Goal: Information Seeking & Learning: Learn about a topic

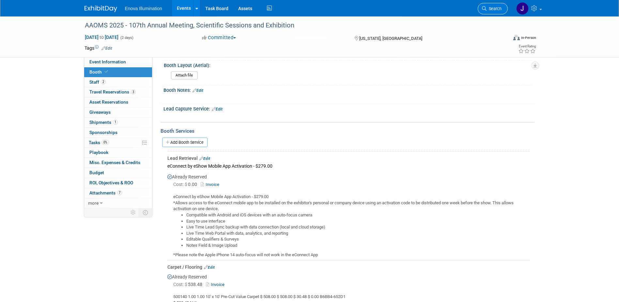
click at [491, 10] on span "Search" at bounding box center [494, 8] width 15 height 5
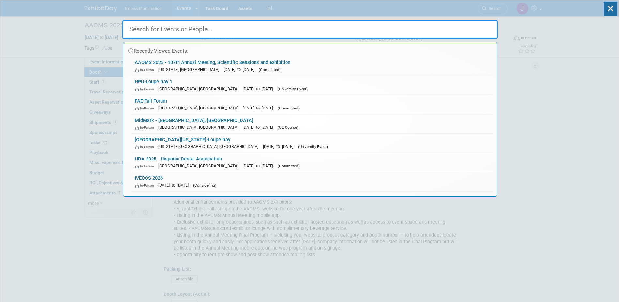
click at [440, 22] on input "text" at bounding box center [309, 29] width 375 height 19
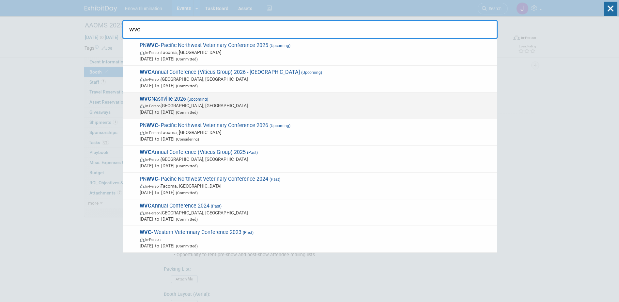
type input "wvc"
click at [184, 92] on div "WVC Nashville 2026 (Upcoming) In-Person Nashville, TN Aug 16, 2026 to Aug 18, 2…" at bounding box center [310, 105] width 374 height 27
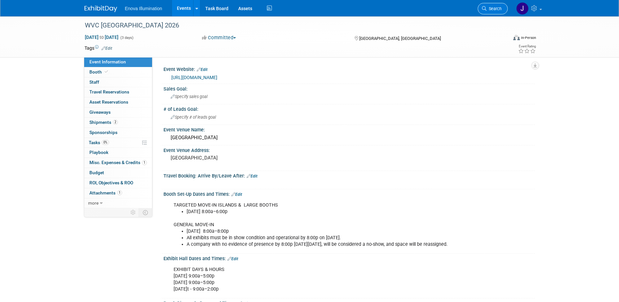
click at [495, 10] on span "Search" at bounding box center [494, 8] width 15 height 5
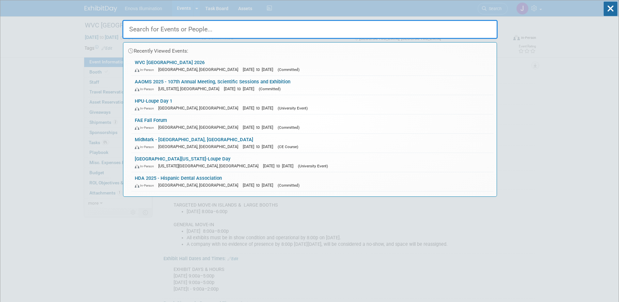
click at [451, 27] on input "text" at bounding box center [309, 29] width 375 height 19
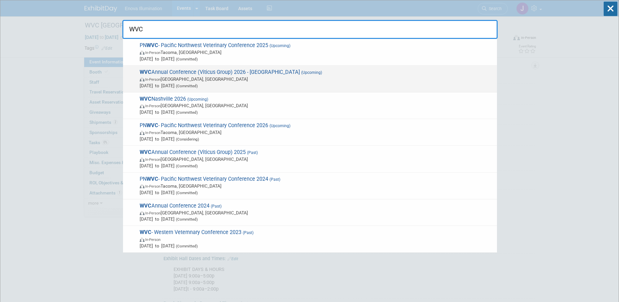
type input "WVC"
click at [167, 76] on span "In-Person Las Vegas, NV" at bounding box center [317, 79] width 354 height 7
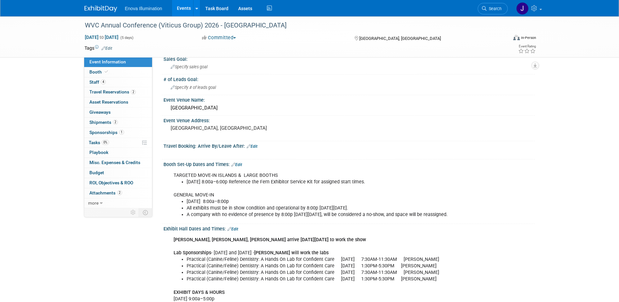
scroll to position [65, 0]
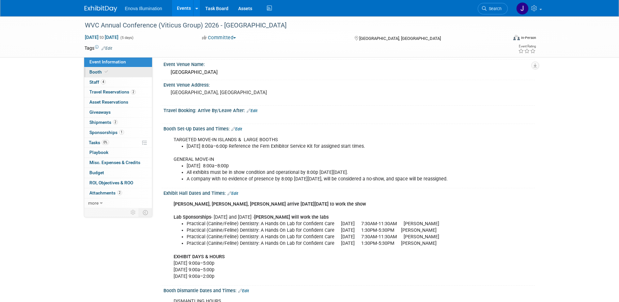
click at [132, 72] on link "Booth" at bounding box center [118, 72] width 68 height 10
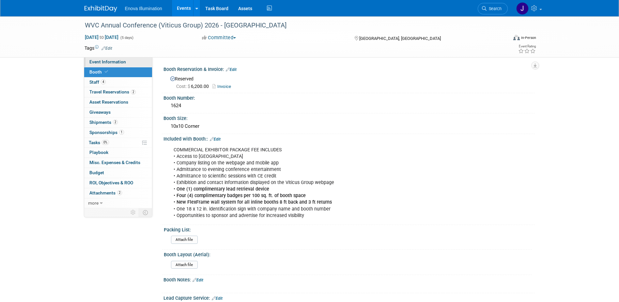
click at [130, 62] on link "Event Information" at bounding box center [118, 62] width 68 height 10
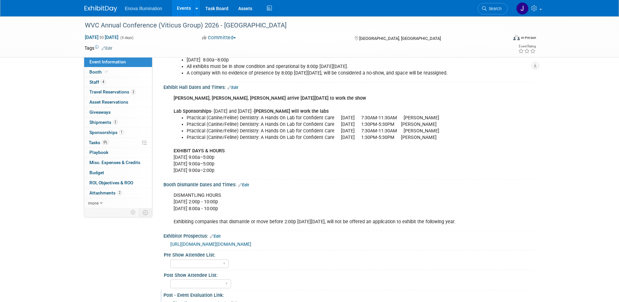
scroll to position [229, 0]
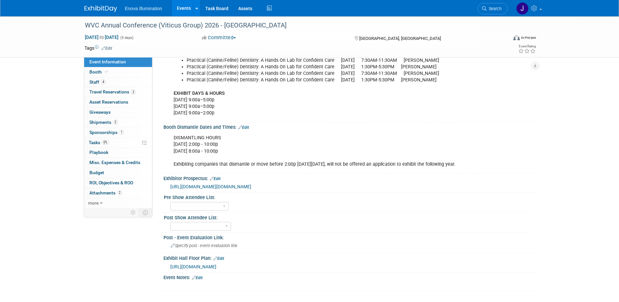
click at [207, 269] on span "https://maps.goeshow.com/vg/annual/2026" at bounding box center [193, 266] width 46 height 5
click at [498, 5] on link "Search" at bounding box center [493, 8] width 30 height 11
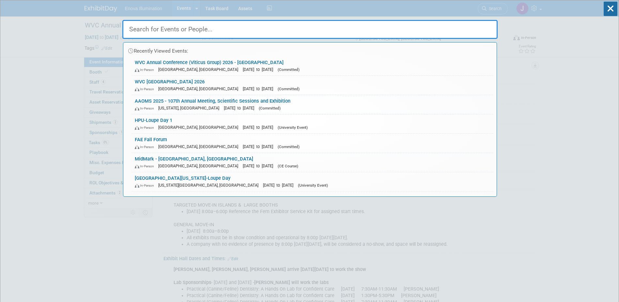
click at [449, 30] on input "text" at bounding box center [309, 29] width 375 height 19
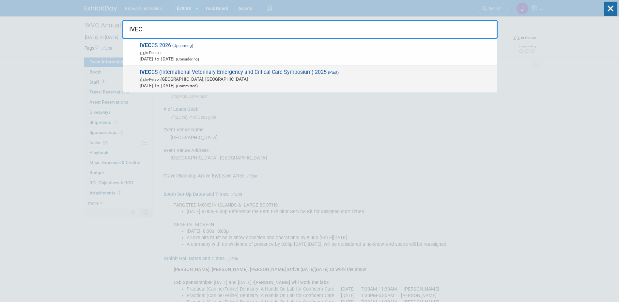
type input "IVEC"
click at [156, 74] on span "IVEC CS (International Veterinary Emergency and Critical Care Symposium) 2025 (…" at bounding box center [316, 79] width 356 height 20
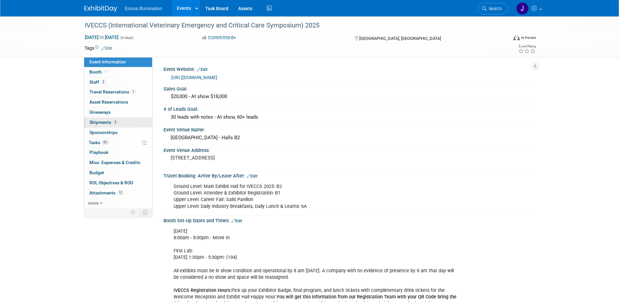
click at [100, 123] on span "Shipments 2" at bounding box center [103, 121] width 28 height 5
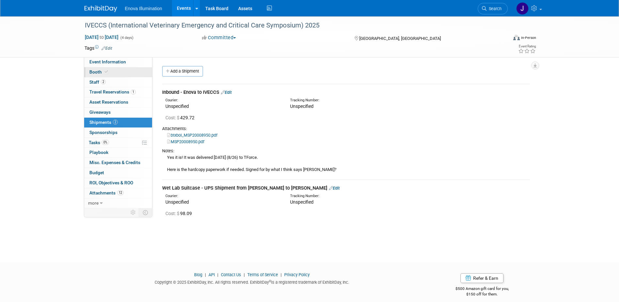
click at [138, 73] on link "Booth" at bounding box center [118, 72] width 68 height 10
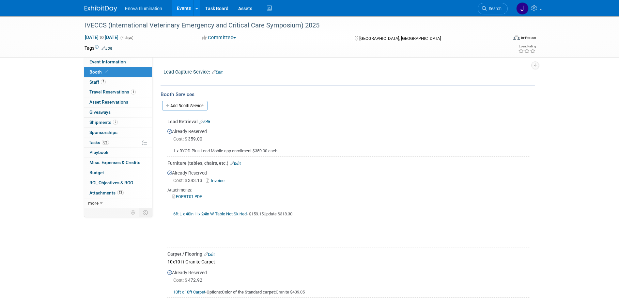
scroll to position [512, 0]
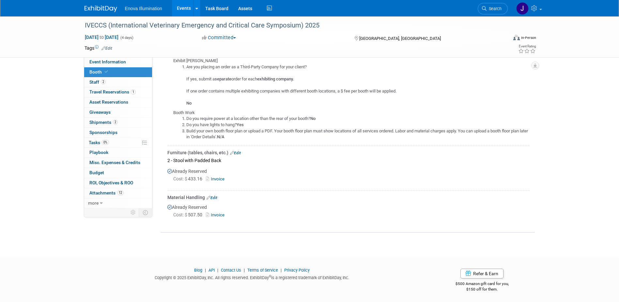
click at [220, 215] on link "Invoice" at bounding box center [216, 214] width 21 height 5
click at [491, 7] on span "Search" at bounding box center [494, 8] width 15 height 5
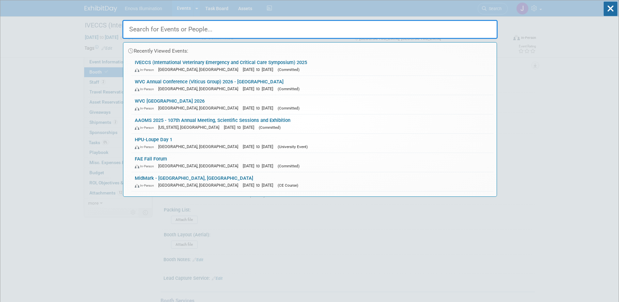
click at [423, 34] on input "text" at bounding box center [309, 29] width 375 height 19
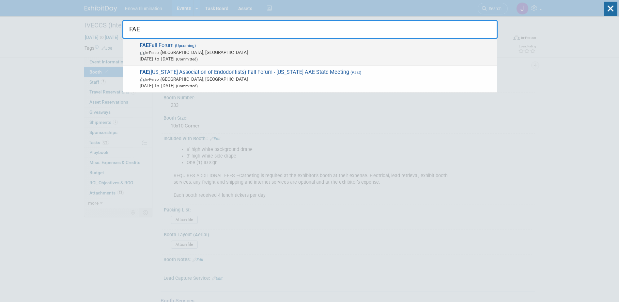
type input "FAE"
click at [169, 46] on span "FAE Fall Forum (Upcoming) In-Person Orlando, FL Sep 19, 2025 to Sep 20, 2025 (C…" at bounding box center [316, 52] width 356 height 20
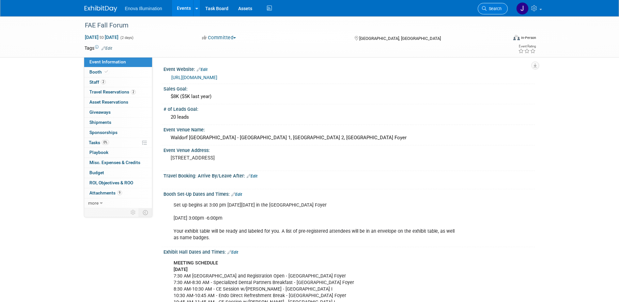
click at [492, 4] on link "Search" at bounding box center [493, 8] width 30 height 11
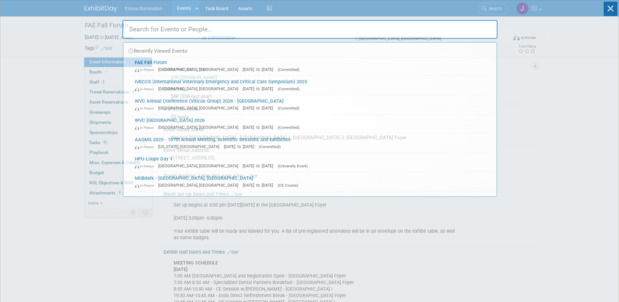
click at [449, 30] on input "text" at bounding box center [309, 29] width 375 height 19
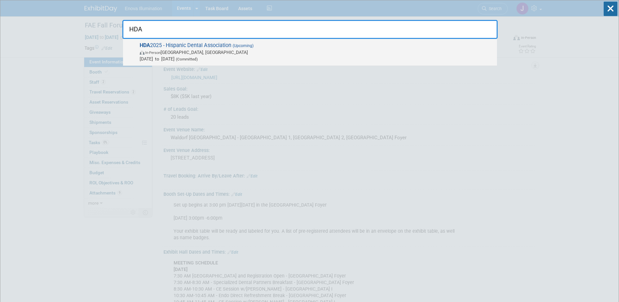
type input "HDA"
click at [154, 52] on span "In-Person" at bounding box center [152, 53] width 15 height 4
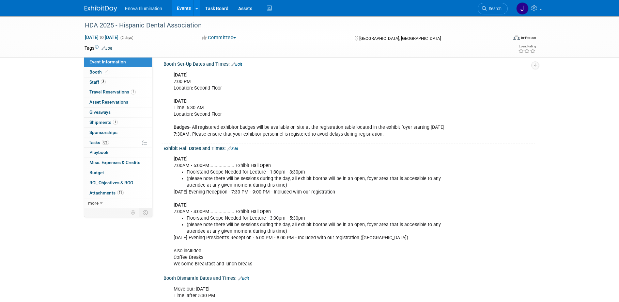
scroll to position [131, 0]
click at [114, 74] on link "Booth" at bounding box center [118, 72] width 68 height 10
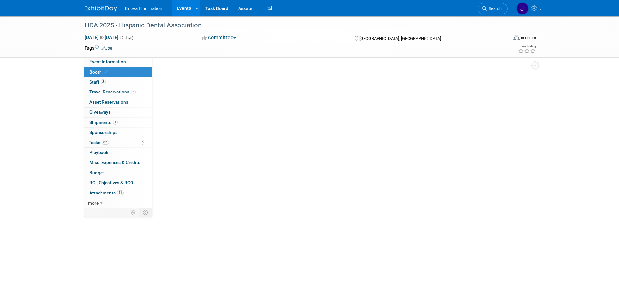
scroll to position [0, 0]
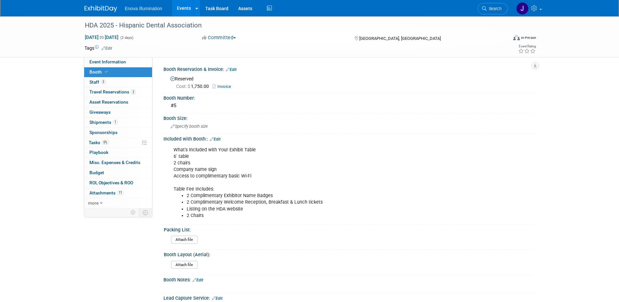
click at [95, 9] on img at bounding box center [101, 9] width 33 height 7
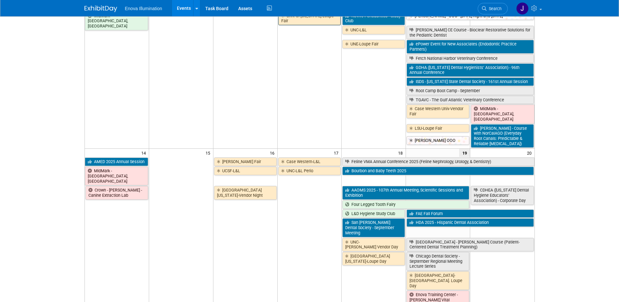
scroll to position [196, 0]
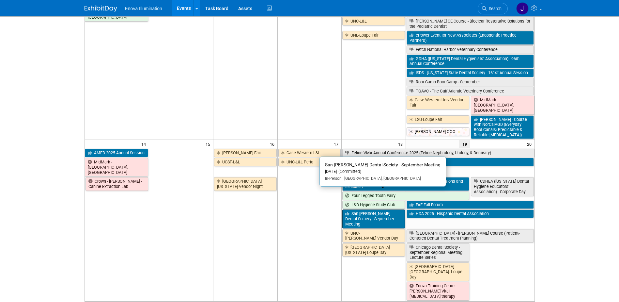
click at [356, 209] on link "San [PERSON_NAME] Dental Society - September Meeting" at bounding box center [373, 218] width 63 height 19
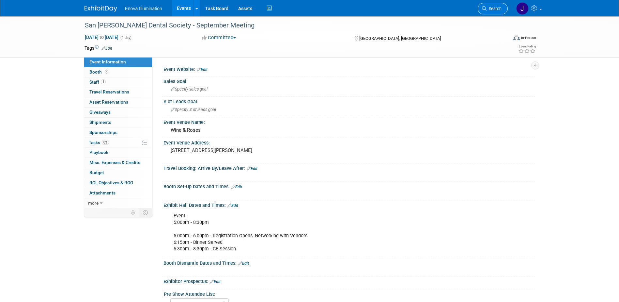
drag, startPoint x: 496, startPoint y: 3, endPoint x: 485, endPoint y: 11, distance: 14.5
click at [496, 3] on li "Search" at bounding box center [493, 8] width 30 height 16
click at [489, 9] on span "Search" at bounding box center [494, 8] width 15 height 5
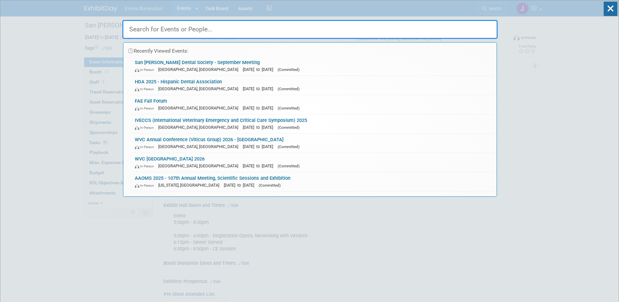
click at [382, 34] on input "text" at bounding box center [309, 29] width 375 height 19
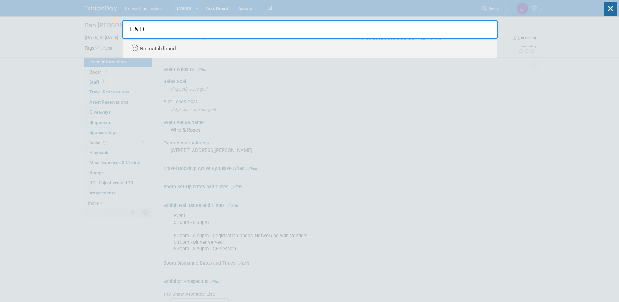
type input "L & D"
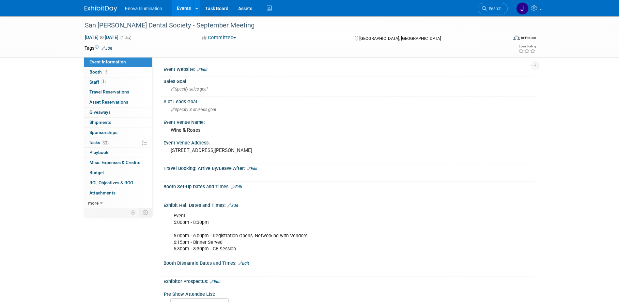
click at [105, 7] on img at bounding box center [101, 9] width 33 height 7
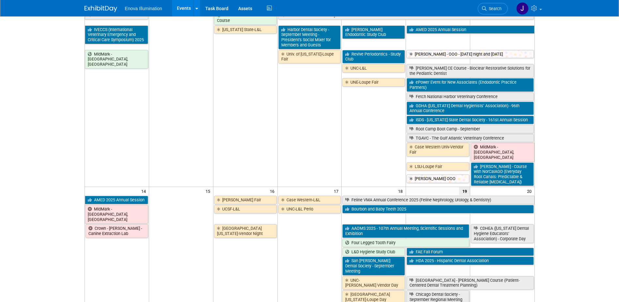
scroll to position [163, 0]
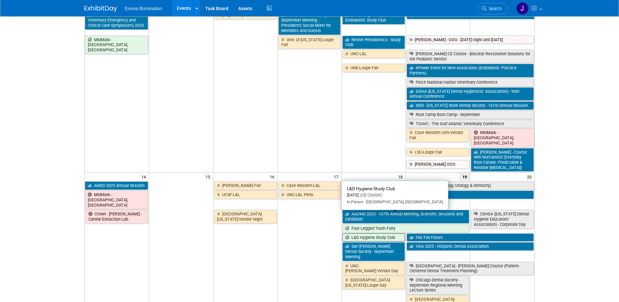
click at [358, 233] on link "L&D Hygiene Study Club" at bounding box center [373, 237] width 63 height 8
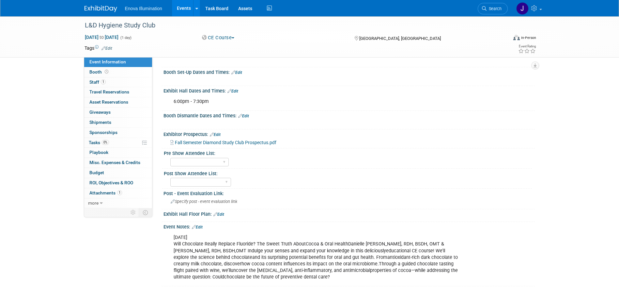
scroll to position [169, 0]
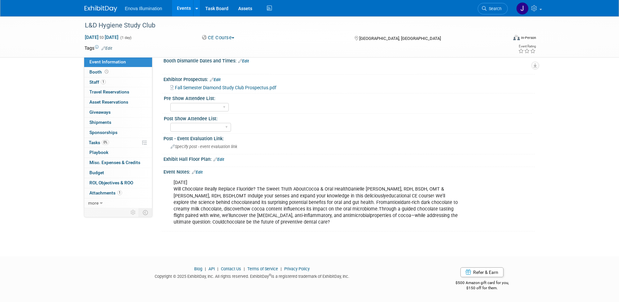
click at [203, 171] on link "Edit" at bounding box center [197, 172] width 11 height 5
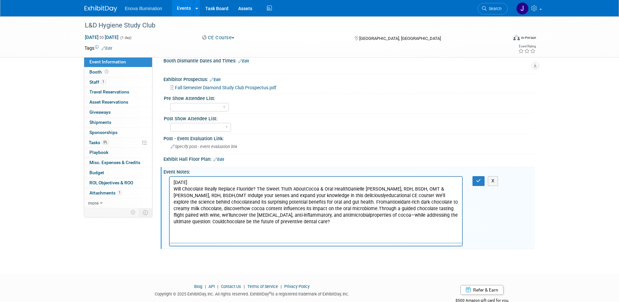
scroll to position [0, 0]
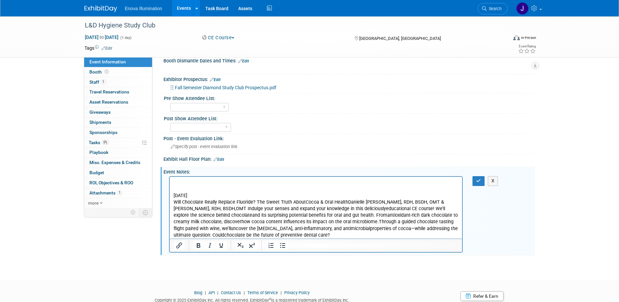
click at [203, 179] on p "Rich Text Area. Press ALT-0 for help." at bounding box center [315, 182] width 285 height 7
click at [173, 181] on body "Feedback from Colin: September 18, 2025 Will Chocolate Really Replace Fluoride?…" at bounding box center [316, 208] width 286 height 59
click at [246, 185] on p "9/18/25 - Feedback from Colin:" at bounding box center [315, 182] width 285 height 7
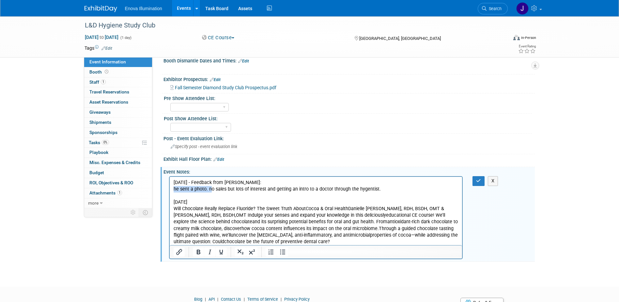
drag, startPoint x: 211, startPoint y: 189, endPoint x: 173, endPoint y: 191, distance: 37.6
click at [173, 191] on p "he sent a photo. no sales but lots of interest and getting an intro to a doctor…" at bounding box center [315, 189] width 285 height 7
click at [475, 183] on button "button" at bounding box center [479, 180] width 12 height 9
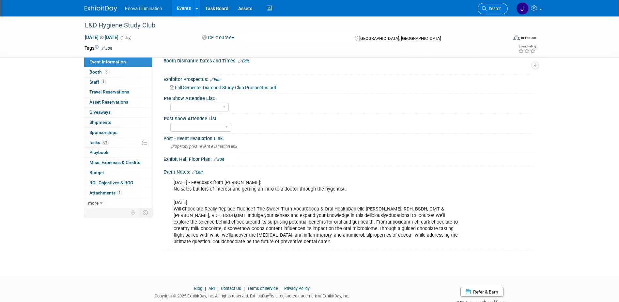
click at [495, 9] on span "Search" at bounding box center [494, 8] width 15 height 5
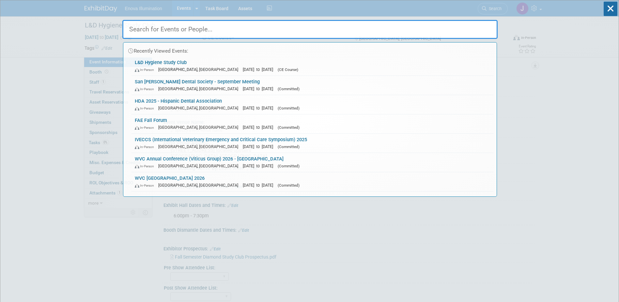
click at [415, 32] on input "text" at bounding box center [309, 29] width 375 height 19
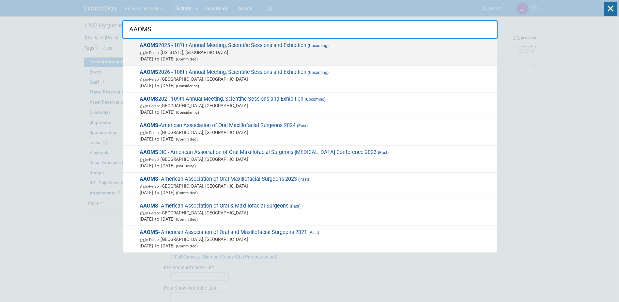
type input "AAOMS"
click at [192, 45] on span "AAOMS 2025 - 107th Annual Meeting, Scientific Sessions and Exhibition (Upcoming…" at bounding box center [316, 52] width 356 height 20
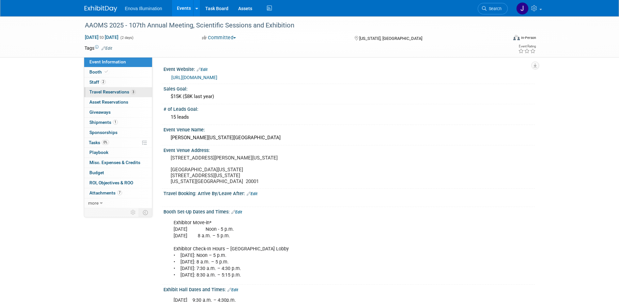
click at [99, 92] on span "Travel Reservations 3" at bounding box center [112, 91] width 46 height 5
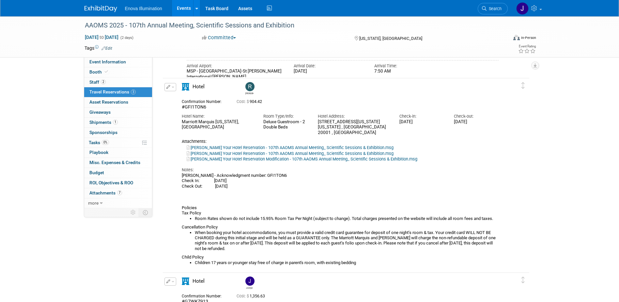
scroll to position [196, 0]
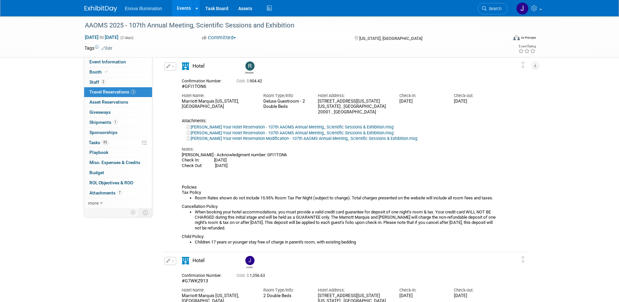
click at [174, 69] on button "button" at bounding box center [171, 66] width 12 height 8
click at [176, 76] on button "Edit Reservation" at bounding box center [192, 77] width 55 height 9
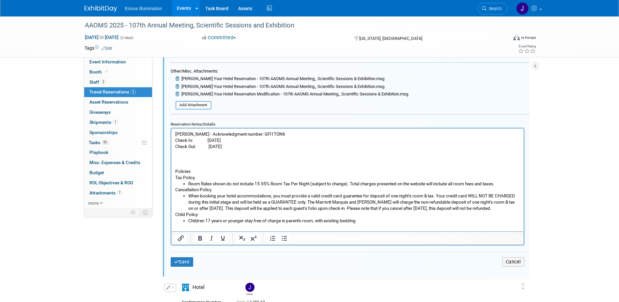
scroll to position [474, 0]
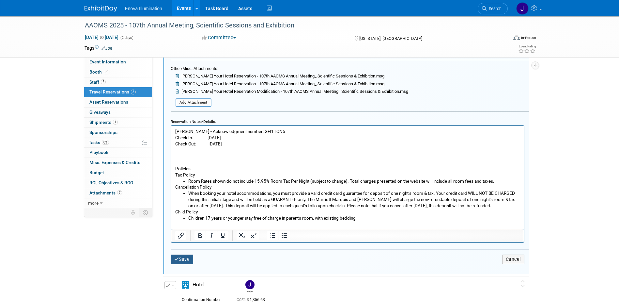
click at [185, 257] on button "Save" at bounding box center [182, 258] width 23 height 9
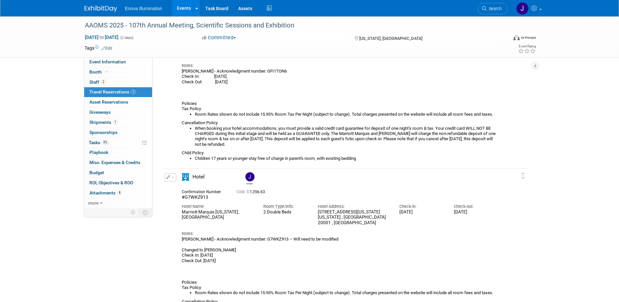
scroll to position [180, 0]
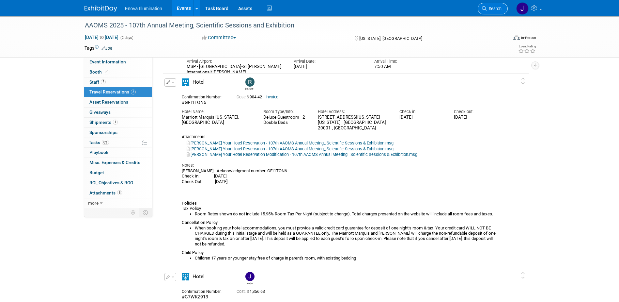
click at [495, 11] on span "Search" at bounding box center [494, 8] width 15 height 5
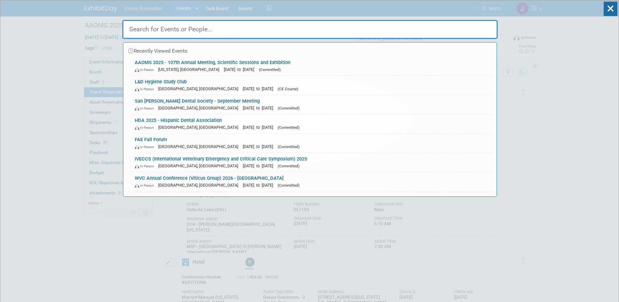
click at [452, 28] on input "text" at bounding box center [309, 29] width 375 height 19
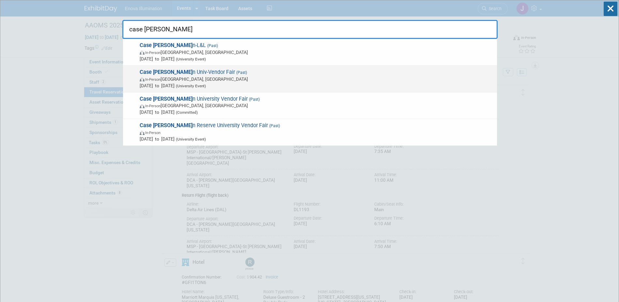
type input "case wester"
click at [165, 72] on strong "Case Wester" at bounding box center [166, 72] width 53 height 6
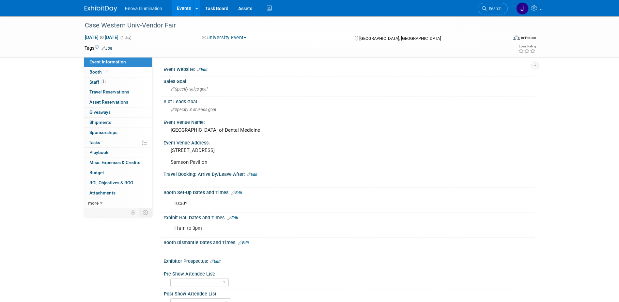
click at [123, 72] on link "Booth" at bounding box center [118, 72] width 68 height 10
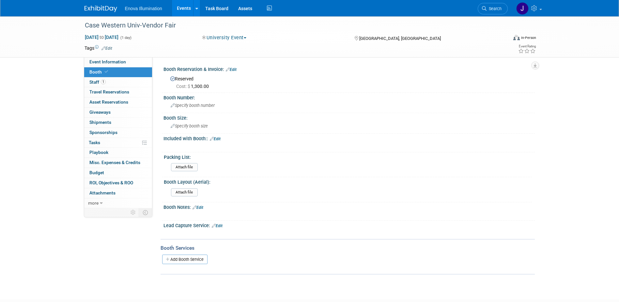
click at [234, 68] on link "Edit" at bounding box center [231, 69] width 11 height 5
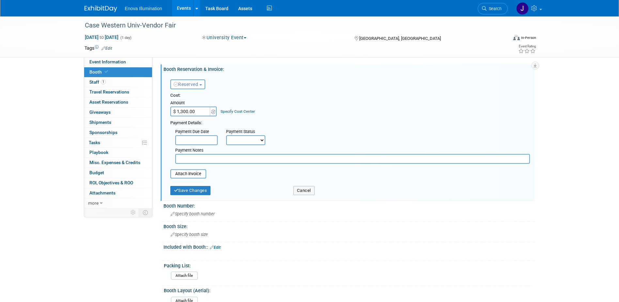
click at [189, 161] on input "text" at bounding box center [352, 159] width 355 height 10
type input "[PERSON_NAME] could not attend - They will be refunding the money."
drag, startPoint x: 199, startPoint y: 188, endPoint x: 218, endPoint y: 187, distance: 19.3
click at [199, 188] on button "Save Changes" at bounding box center [190, 190] width 40 height 9
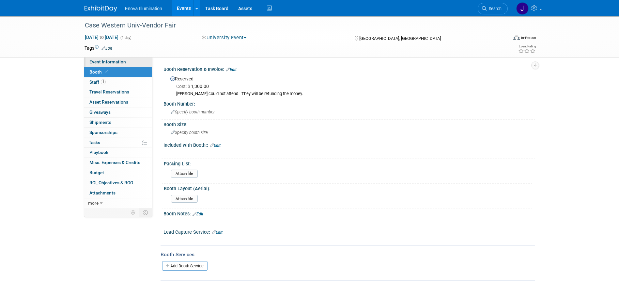
click at [123, 66] on link "Event Information" at bounding box center [118, 62] width 68 height 10
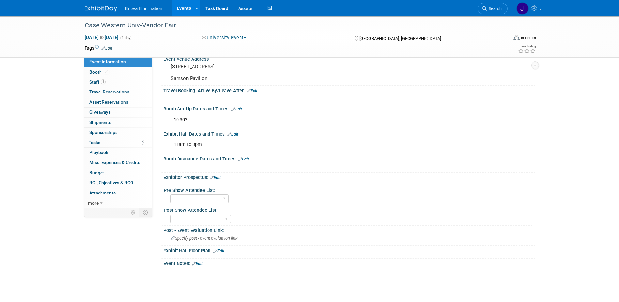
scroll to position [98, 0]
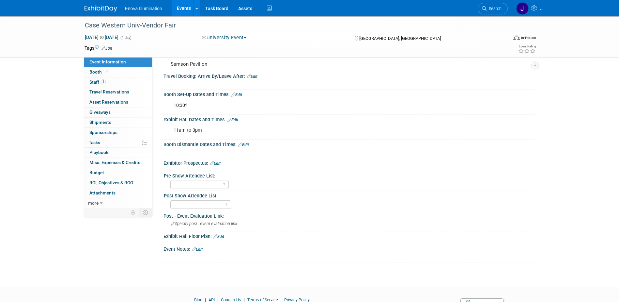
click at [201, 251] on link "Edit" at bounding box center [197, 249] width 11 height 5
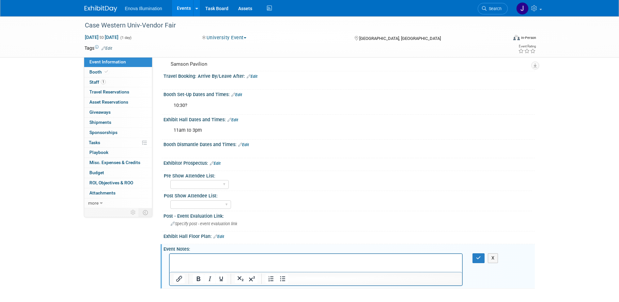
scroll to position [0, 0]
click at [192, 256] on p "Rich Text Area. Press ALT-0 for help." at bounding box center [315, 259] width 285 height 7
click at [321, 262] on p "Rich Text Area. Press ALT-0 for help." at bounding box center [315, 259] width 285 height 7
click at [476, 263] on button "button" at bounding box center [479, 257] width 12 height 9
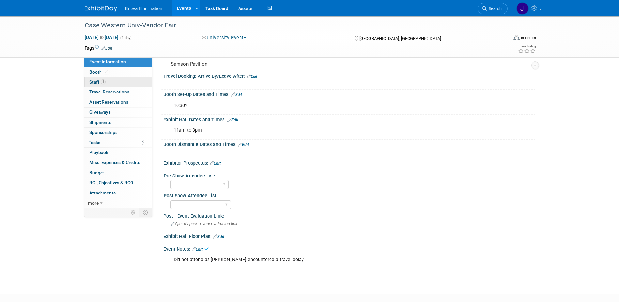
click at [116, 79] on link "1 Staff 1" at bounding box center [118, 82] width 68 height 10
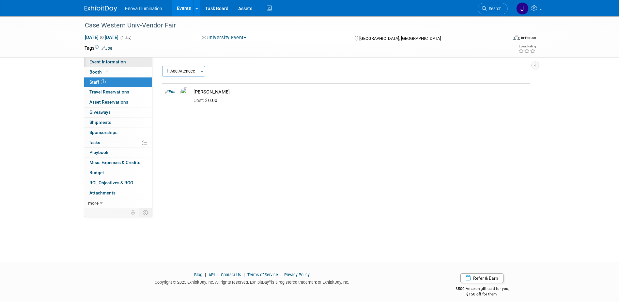
click at [117, 64] on link "Event Information" at bounding box center [118, 62] width 68 height 10
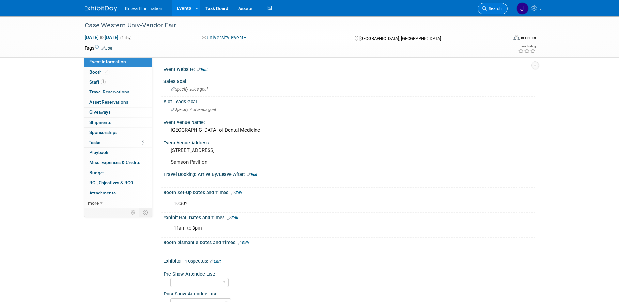
click at [493, 7] on span "Search" at bounding box center [494, 8] width 15 height 5
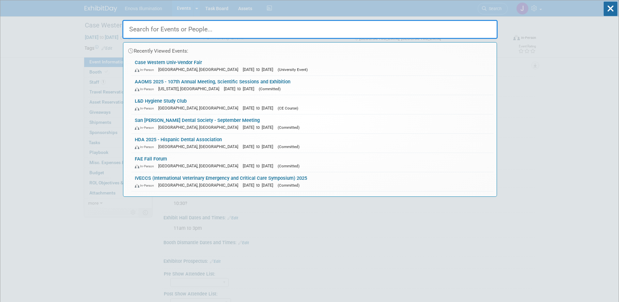
click at [375, 34] on input "text" at bounding box center [309, 29] width 375 height 19
click at [149, 29] on input "text" at bounding box center [309, 29] width 375 height 19
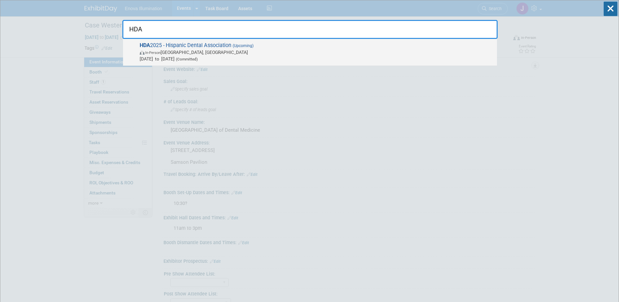
type input "HDA"
click at [187, 50] on span "In-Person Fort Lauderdale, FL" at bounding box center [317, 52] width 354 height 7
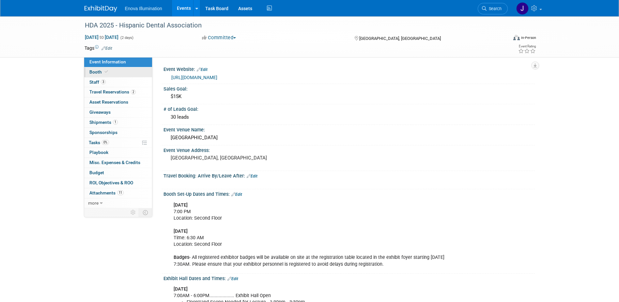
click at [110, 72] on link "Booth" at bounding box center [118, 72] width 68 height 10
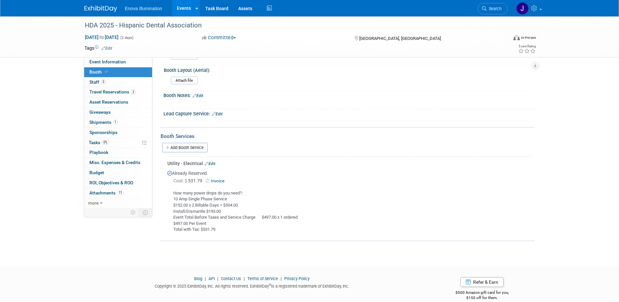
scroll to position [193, 0]
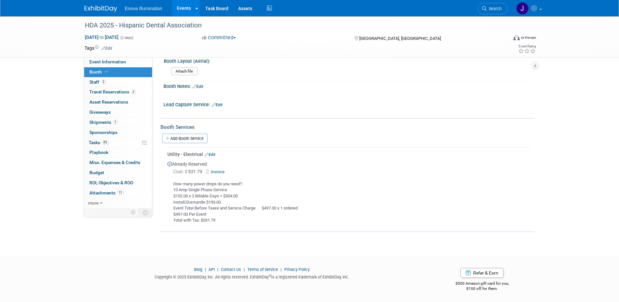
click at [213, 152] on link "Edit" at bounding box center [210, 154] width 11 height 5
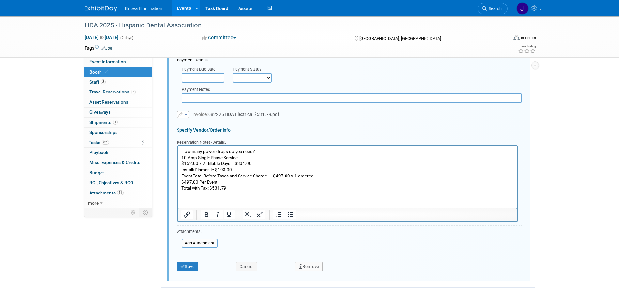
scroll to position [397, 0]
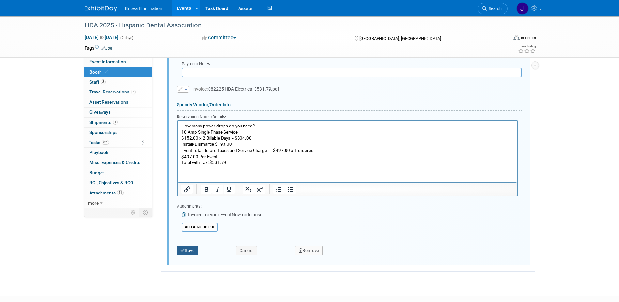
drag, startPoint x: 192, startPoint y: 248, endPoint x: 362, endPoint y: 224, distance: 171.4
click at [192, 248] on button "Save" at bounding box center [188, 250] width 22 height 9
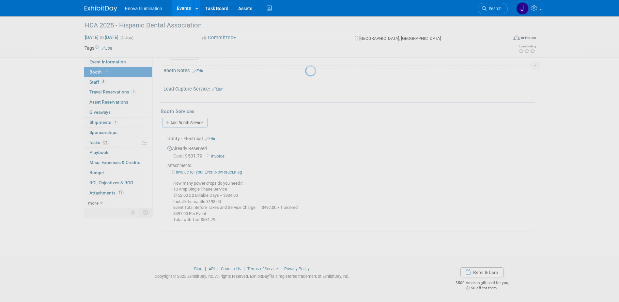
scroll to position [208, 0]
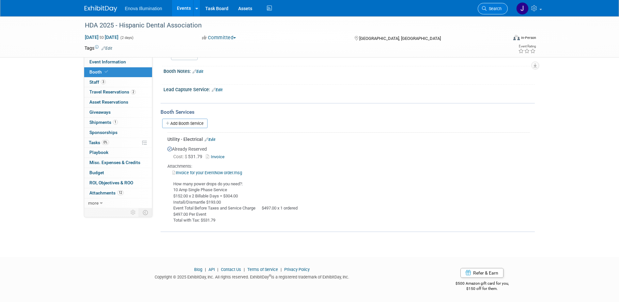
drag, startPoint x: 487, startPoint y: 9, endPoint x: 394, endPoint y: 33, distance: 96.7
click at [487, 9] on span "Search" at bounding box center [494, 8] width 15 height 5
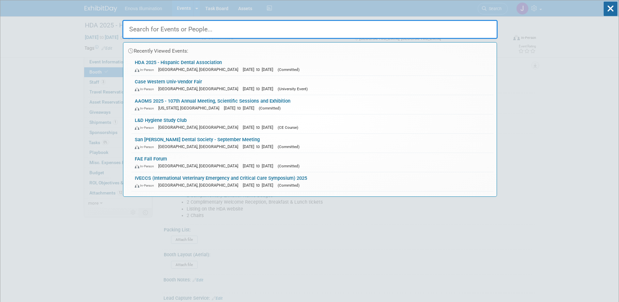
click at [390, 34] on input "text" at bounding box center [309, 29] width 375 height 19
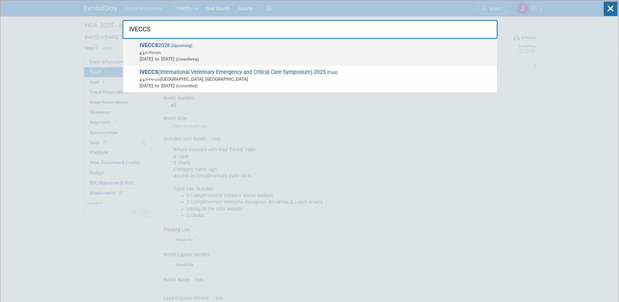
type input "IVECCS"
click at [169, 46] on span "IVECCS 2026 (Upcoming) In-Person Sep 14, 2026 to Sep 17, 2026 (Considering)" at bounding box center [316, 52] width 356 height 20
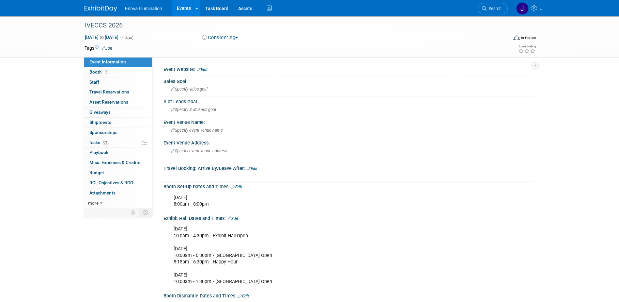
drag, startPoint x: 497, startPoint y: 8, endPoint x: 470, endPoint y: 20, distance: 30.3
click at [497, 8] on span "Search" at bounding box center [494, 8] width 15 height 5
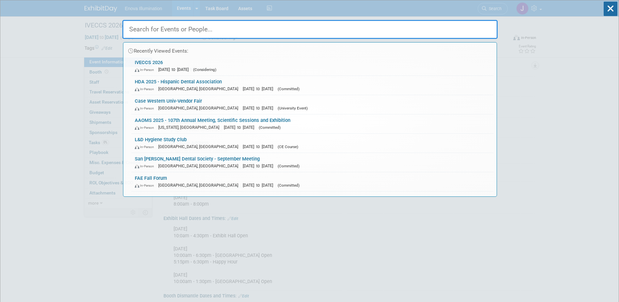
click at [397, 32] on input "text" at bounding box center [309, 29] width 375 height 19
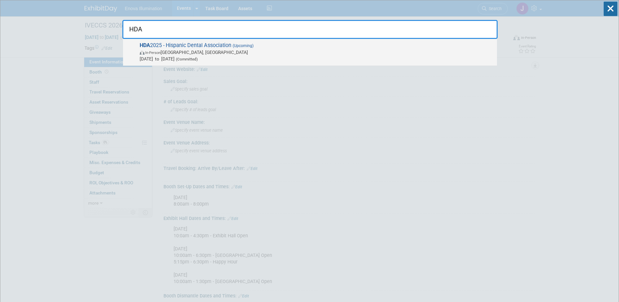
type input "HDA"
click at [175, 55] on span "In-Person Fort Lauderdale, FL" at bounding box center [317, 52] width 354 height 7
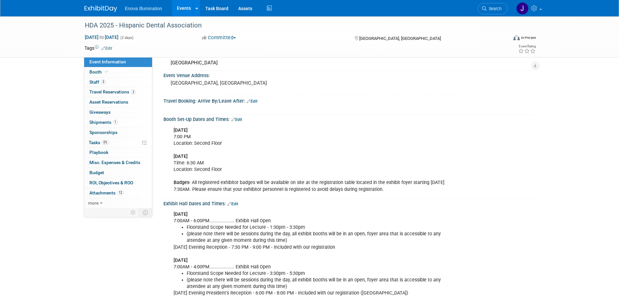
scroll to position [65, 0]
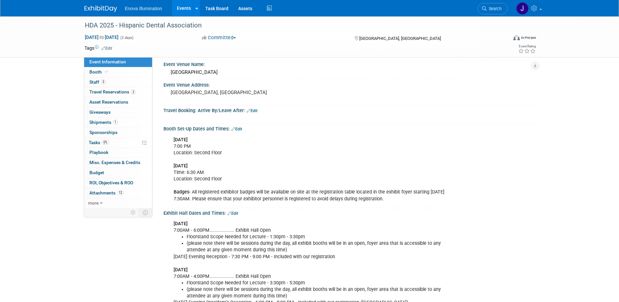
click at [489, 14] on li "Search" at bounding box center [493, 8] width 30 height 16
click at [486, 11] on link "Search" at bounding box center [493, 8] width 30 height 11
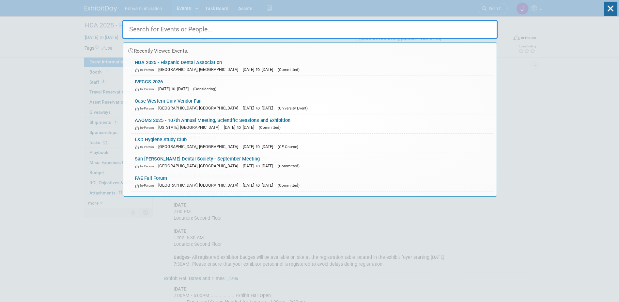
click at [383, 34] on input "text" at bounding box center [309, 29] width 375 height 19
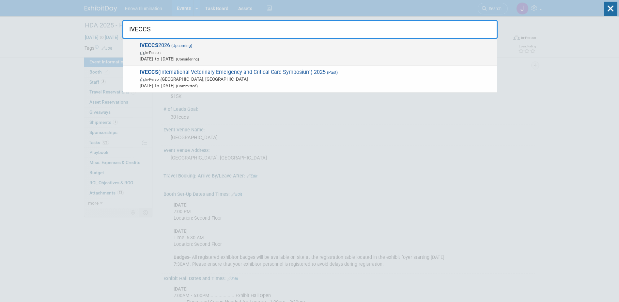
type input "IVECCS"
click at [156, 56] on span "Sep 14, 2026 to Sep 17, 2026 (Considering)" at bounding box center [317, 59] width 354 height 7
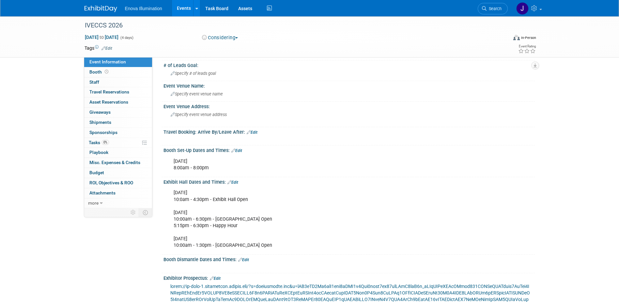
scroll to position [65, 0]
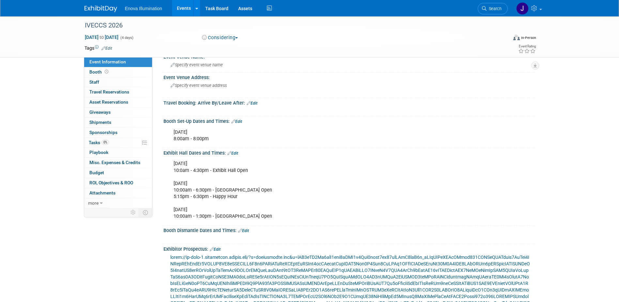
click at [269, 256] on span at bounding box center [350, 289] width 360 height 71
click at [249, 230] on link "Edit" at bounding box center [243, 230] width 11 height 5
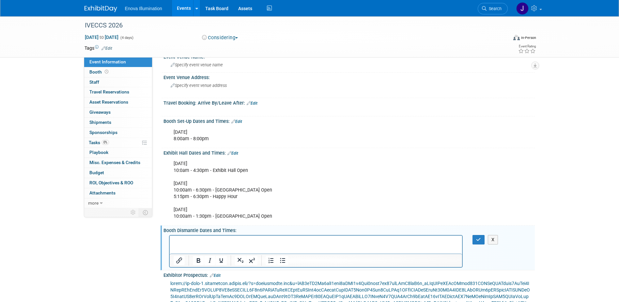
scroll to position [0, 0]
click at [233, 237] on html at bounding box center [315, 239] width 293 height 9
click at [477, 236] on button "button" at bounding box center [479, 239] width 12 height 9
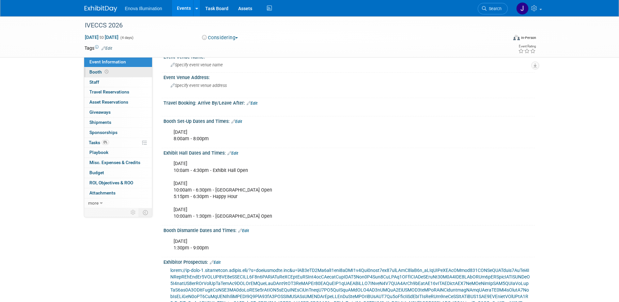
click at [113, 72] on link "Booth" at bounding box center [118, 72] width 68 height 10
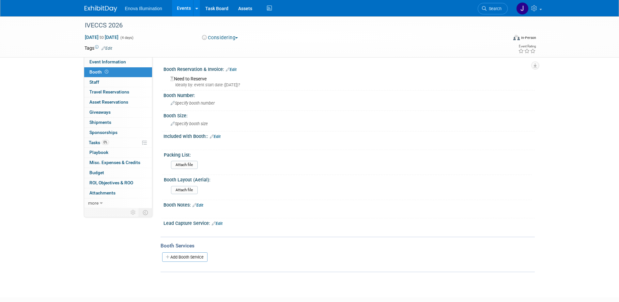
click at [219, 136] on link "Edit" at bounding box center [215, 136] width 11 height 5
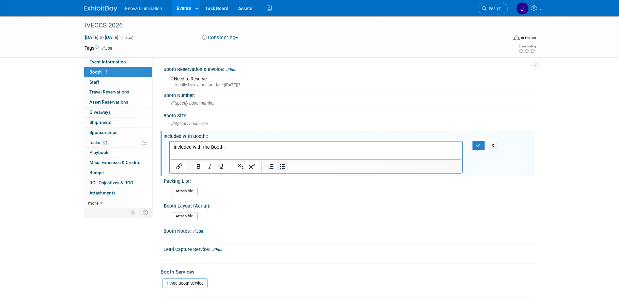
click at [285, 167] on icon "Bullet list" at bounding box center [282, 166] width 5 height 5
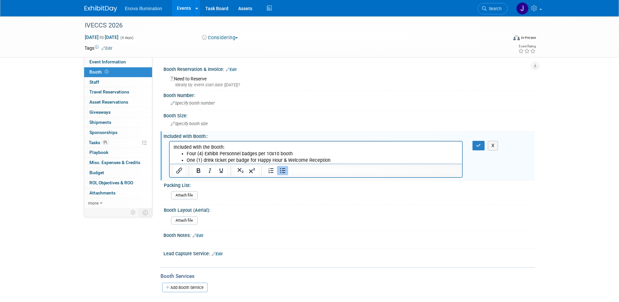
click at [221, 153] on li "Four (4) Exhibit Personnel badges per 10x10 booth" at bounding box center [322, 153] width 272 height 7
click at [206, 154] on li "Four (4) Exhibit personnel badges per 10x10 booth" at bounding box center [322, 153] width 272 height 7
click at [339, 161] on li "One (1) drink ticket per badge for Happy Hour & Welcome Reception" at bounding box center [322, 160] width 272 height 7
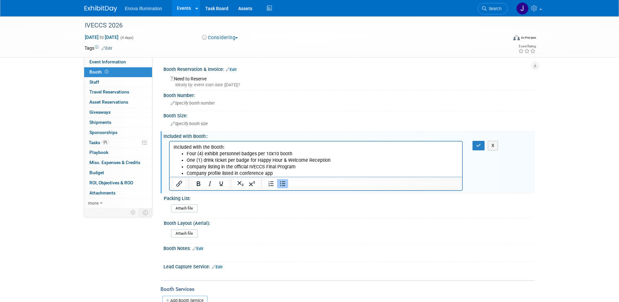
click at [339, 161] on li "One (1) drink ticket per badge for Happy Hour & Welcome Reception" at bounding box center [322, 160] width 272 height 7
click at [478, 146] on icon "button" at bounding box center [478, 145] width 5 height 5
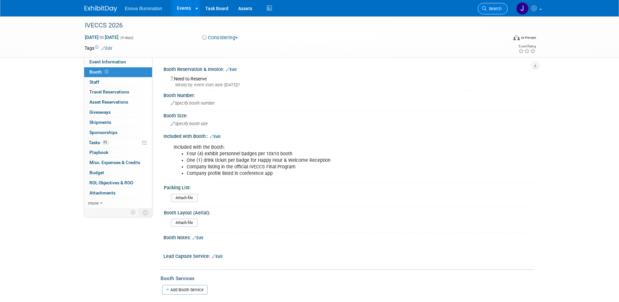
click at [489, 9] on span "Search" at bounding box center [494, 8] width 15 height 5
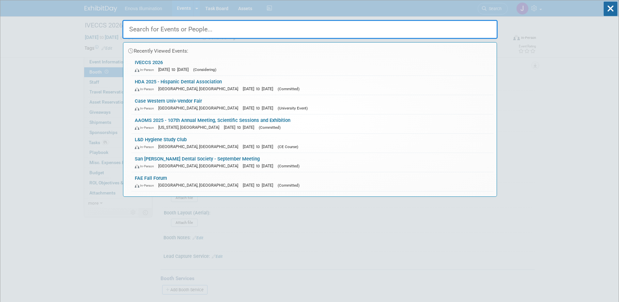
click at [447, 31] on input "text" at bounding box center [309, 29] width 375 height 19
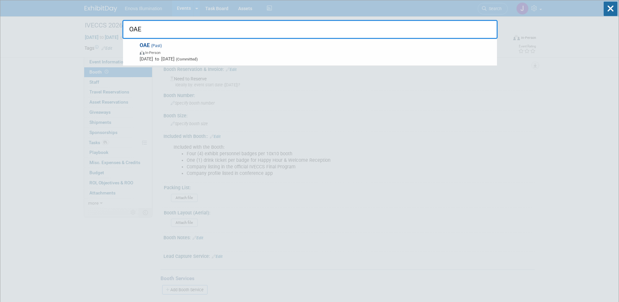
type input "OAE"
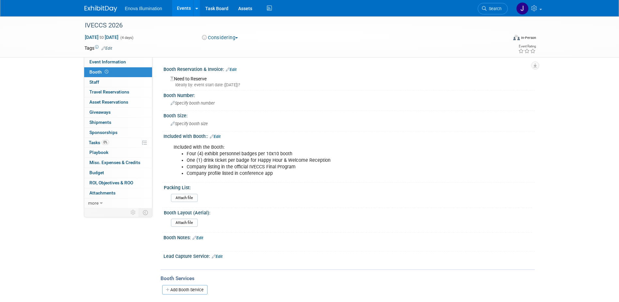
click at [98, 8] on img at bounding box center [101, 9] width 33 height 7
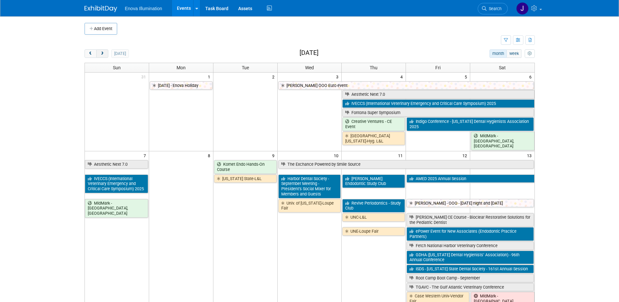
click at [104, 53] on span "next" at bounding box center [102, 54] width 5 height 4
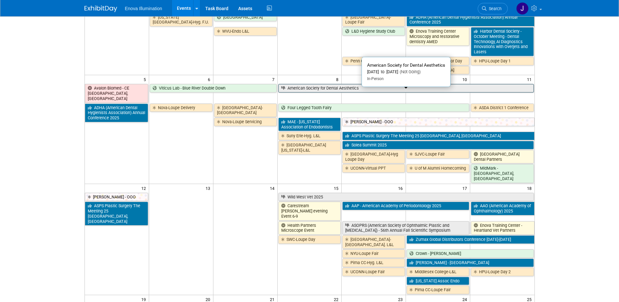
scroll to position [98, 0]
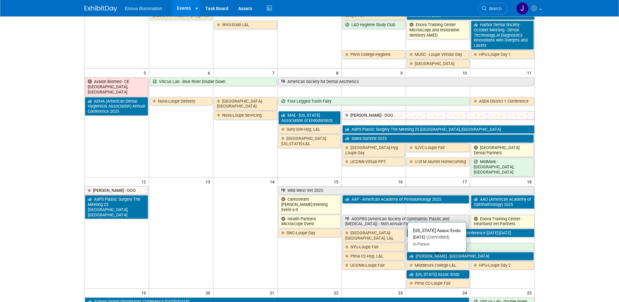
click at [427, 270] on link "Ohio Assoc Endo" at bounding box center [438, 274] width 63 height 8
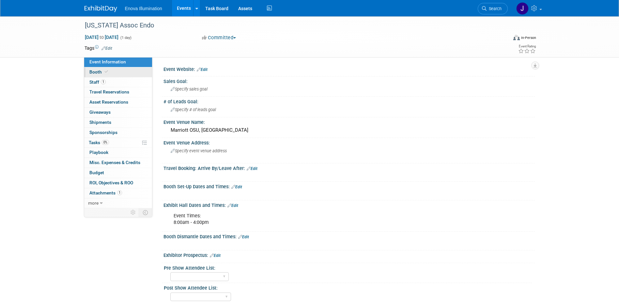
click at [95, 70] on span "Booth" at bounding box center [99, 71] width 20 height 5
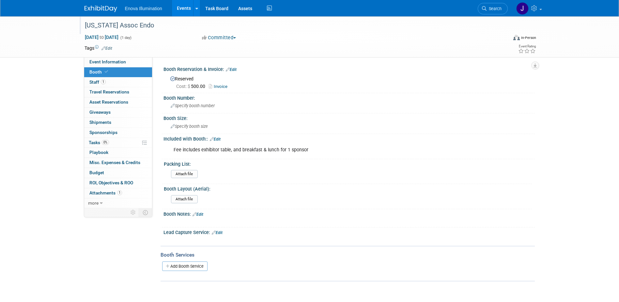
click at [86, 25] on div "Ohio Assoc Endo" at bounding box center [291, 26] width 416 height 12
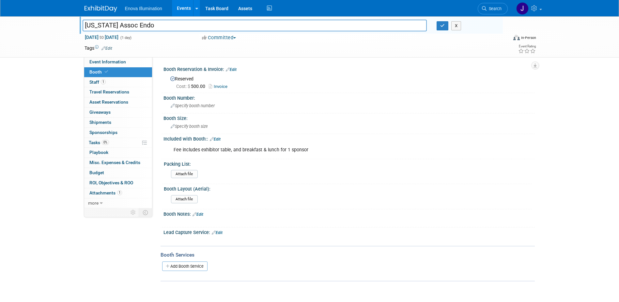
click at [86, 25] on input "Ohio Assoc Endo" at bounding box center [255, 25] width 345 height 11
type input "OAE - [US_STATE] Assoc Endo"
click at [440, 28] on button "button" at bounding box center [443, 25] width 12 height 9
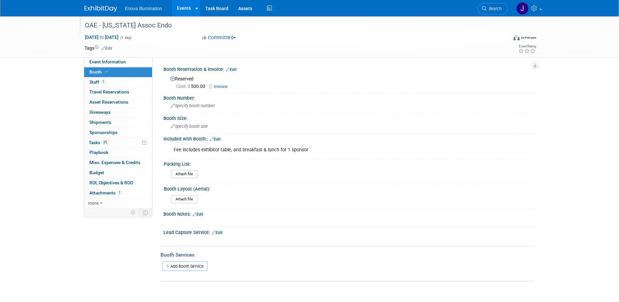
click at [232, 69] on link "Edit" at bounding box center [231, 69] width 11 height 5
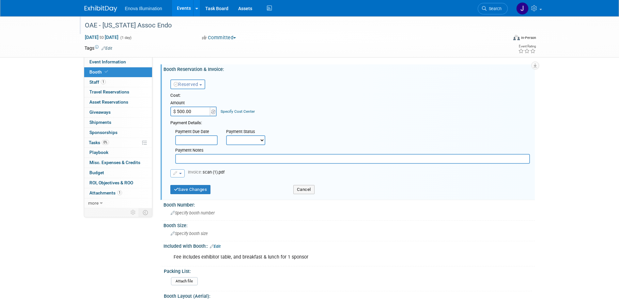
click at [204, 159] on input "text" at bounding box center [352, 159] width 355 height 10
type input "[DATE] - The OAE increased the cost of the event to $1,000 (we need to pay an a…"
click at [189, 187] on button "Save Changes" at bounding box center [190, 189] width 40 height 9
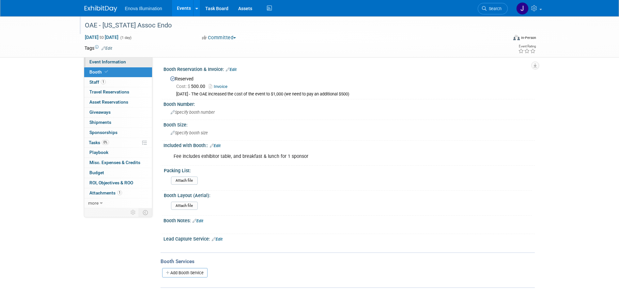
click at [117, 60] on span "Event Information" at bounding box center [107, 61] width 37 height 5
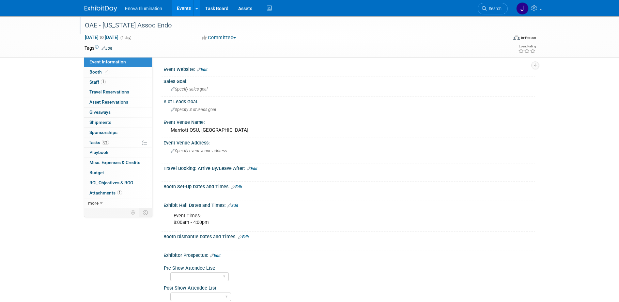
click at [241, 186] on link "Edit" at bounding box center [236, 186] width 11 height 5
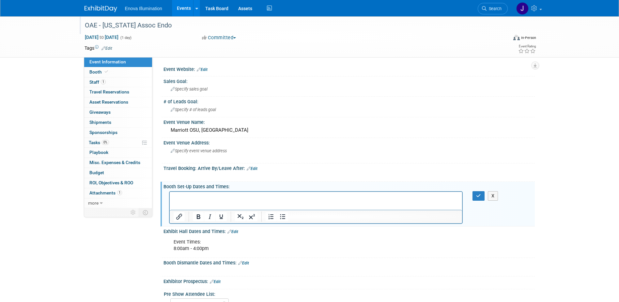
click at [223, 197] on p "Rich Text Area. Press ALT-0 for help." at bounding box center [315, 197] width 285 height 7
click at [478, 196] on icon "button" at bounding box center [478, 195] width 5 height 5
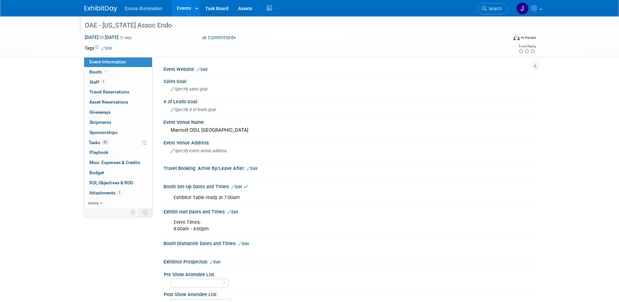
click at [235, 212] on link "Edit" at bounding box center [233, 212] width 11 height 5
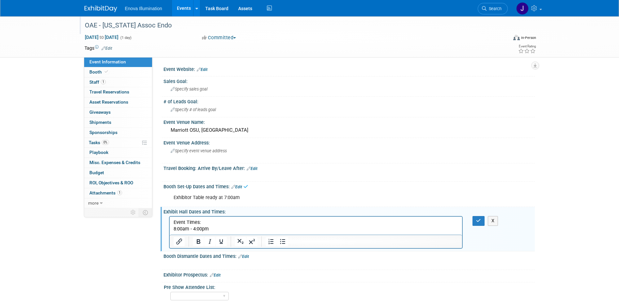
click at [221, 221] on p "Event Times: 8:00am - 4:00pm" at bounding box center [315, 225] width 285 height 13
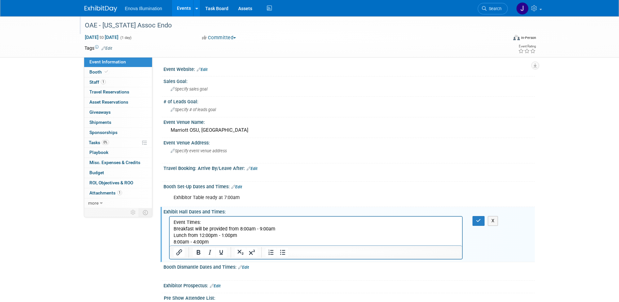
click at [221, 221] on p "Event Times:" at bounding box center [315, 222] width 285 height 7
drag, startPoint x: 214, startPoint y: 241, endPoint x: 174, endPoint y: 240, distance: 39.5
click at [175, 240] on p "Lunch from 12:00pm - 1:00pm 8:00am - 4:00pm" at bounding box center [315, 238] width 285 height 13
click at [480, 219] on icon "button" at bounding box center [478, 220] width 5 height 5
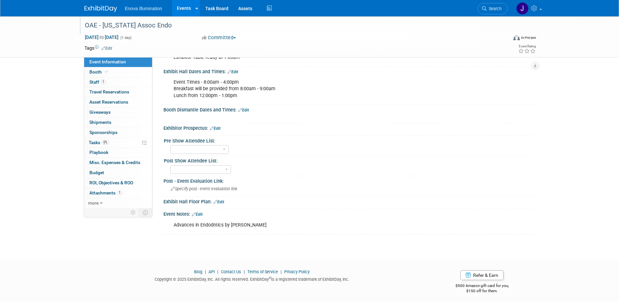
scroll to position [143, 0]
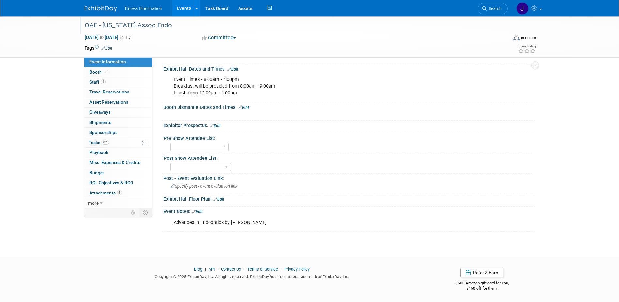
click at [202, 211] on link "Edit" at bounding box center [197, 211] width 11 height 5
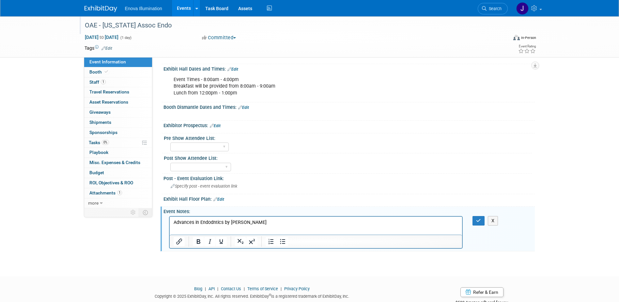
scroll to position [0, 0]
click at [268, 220] on p "Advances in Endodntics by Dr. Adham Azim" at bounding box center [315, 222] width 285 height 7
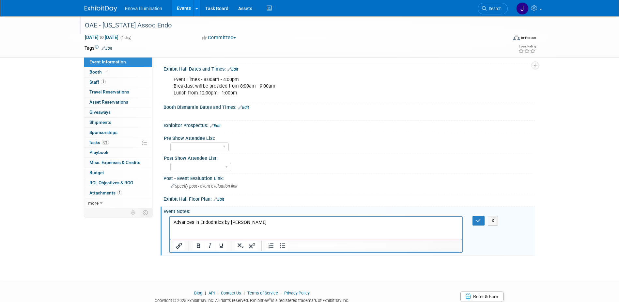
drag, startPoint x: 270, startPoint y: 222, endPoint x: 163, endPoint y: 223, distance: 107.4
click at [169, 223] on html "Advances in Endodntics by Dr. Adham Azim" at bounding box center [315, 227] width 293 height 22
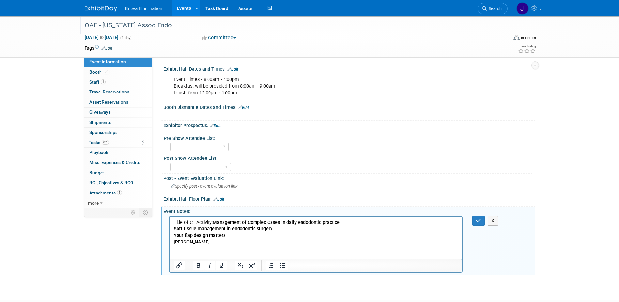
click at [207, 239] on b "Dr. Adham Azim" at bounding box center [191, 242] width 36 height 6
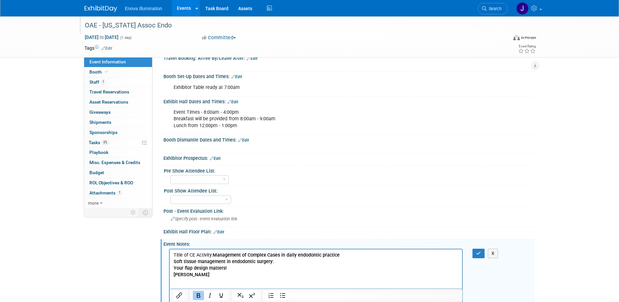
click at [214, 263] on b "Soft tissue management in endodontic surgery:" at bounding box center [223, 261] width 100 height 6
click at [214, 267] on b "Your flap design matters!" at bounding box center [199, 268] width 53 height 6
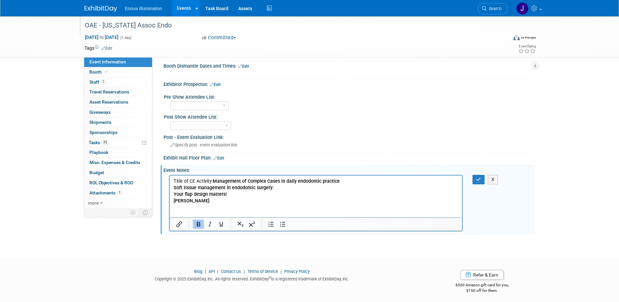
scroll to position [186, 0]
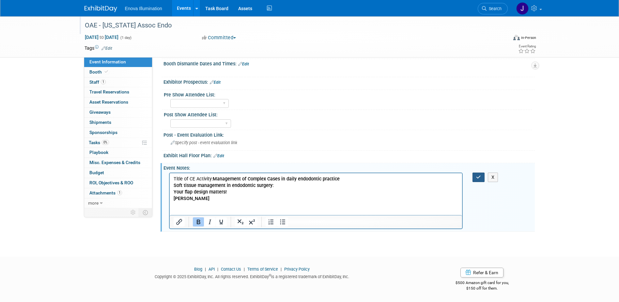
click at [479, 179] on icon "button" at bounding box center [478, 177] width 5 height 5
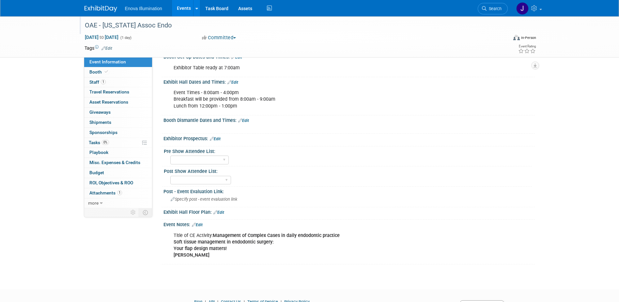
scroll to position [32, 0]
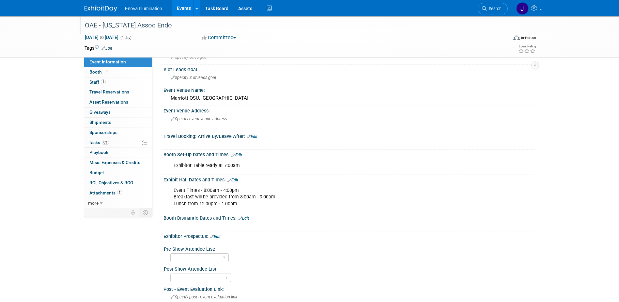
click at [217, 235] on link "Edit" at bounding box center [215, 236] width 11 height 5
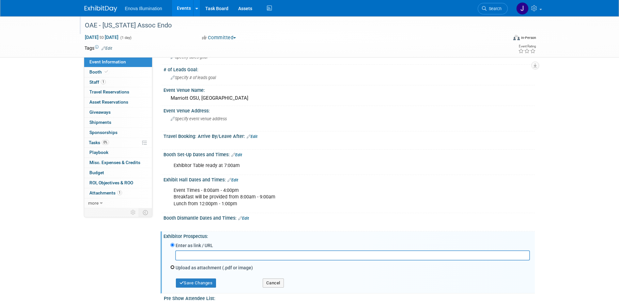
click at [172, 267] on input "Upload as attachment (.pdf or image)" at bounding box center [172, 267] width 4 height 4
radio input "true"
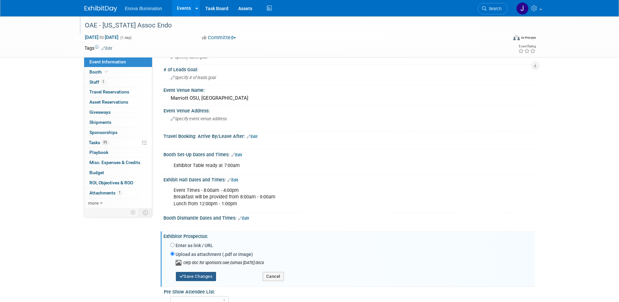
click at [196, 277] on button "Save Changes" at bounding box center [196, 276] width 40 height 9
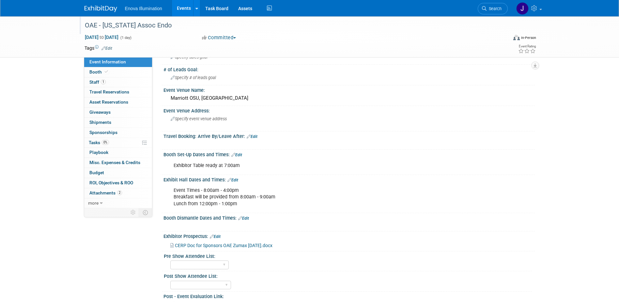
click at [492, 6] on link "Search" at bounding box center [493, 8] width 30 height 11
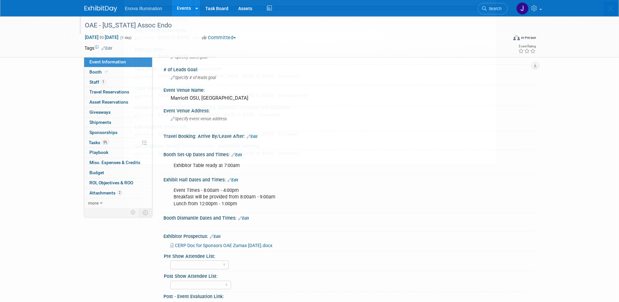
scroll to position [0, 0]
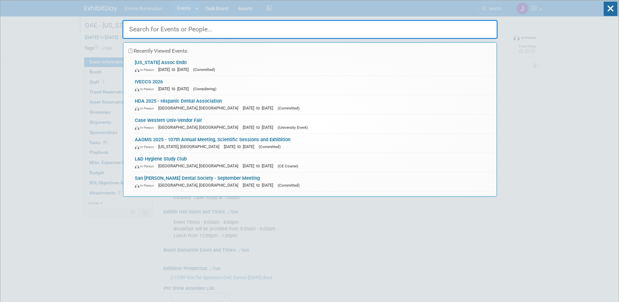
click at [382, 28] on input "text" at bounding box center [309, 29] width 375 height 19
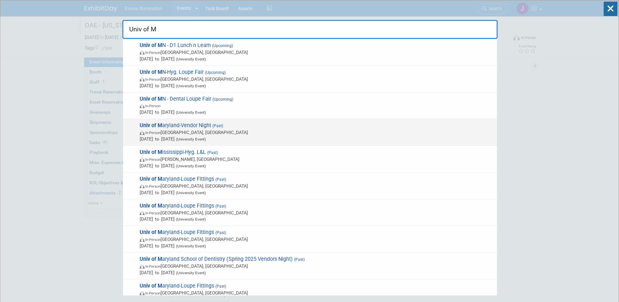
type input "Univ of M"
click at [168, 131] on span "In-Person Baltimore, MD" at bounding box center [317, 132] width 354 height 7
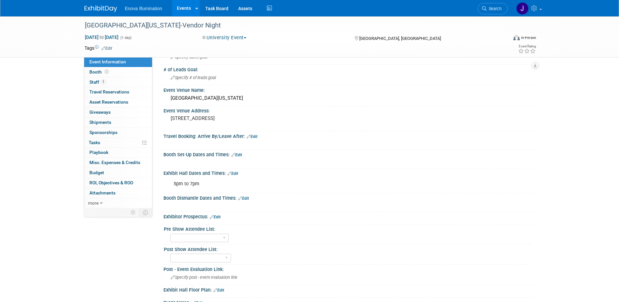
scroll to position [33, 0]
click at [130, 83] on link "1 Staff 1" at bounding box center [118, 82] width 68 height 10
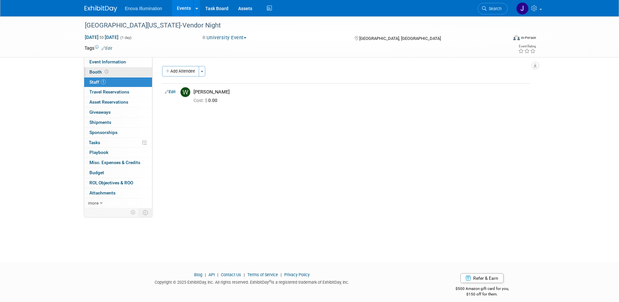
click at [105, 71] on icon at bounding box center [107, 72] width 4 height 4
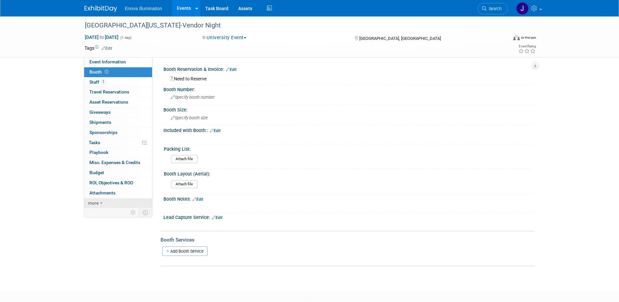
click at [128, 203] on link "more" at bounding box center [118, 203] width 68 height 10
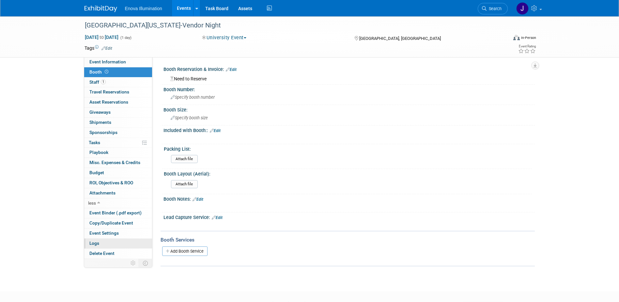
click at [112, 239] on link "Logs" at bounding box center [118, 243] width 68 height 10
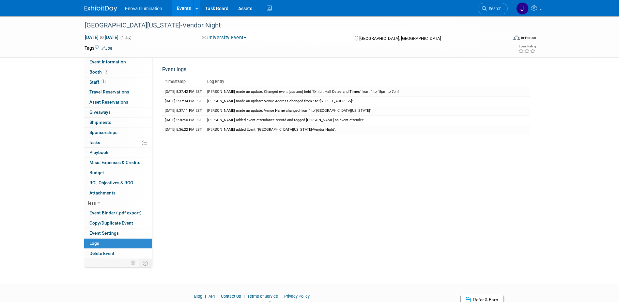
click at [96, 5] on link at bounding box center [105, 5] width 40 height 5
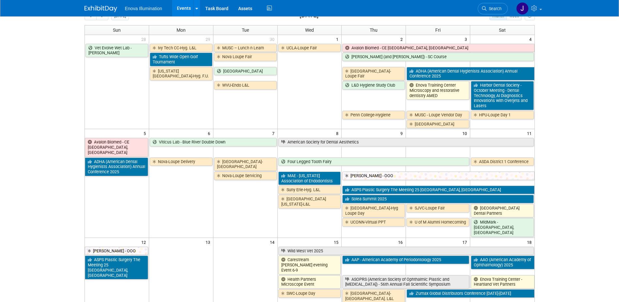
scroll to position [131, 0]
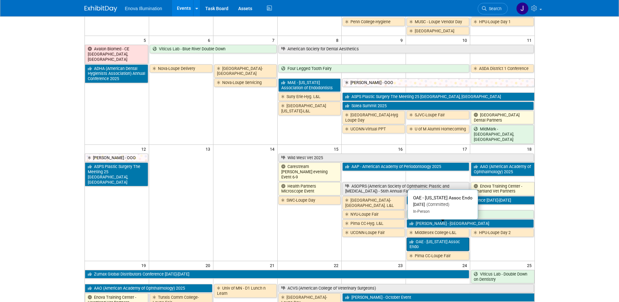
click at [418, 237] on link "OAE - [US_STATE] Assoc Endo" at bounding box center [438, 243] width 63 height 13
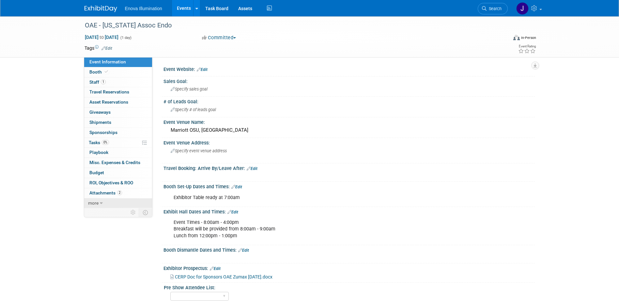
click at [110, 203] on link "more" at bounding box center [118, 203] width 68 height 10
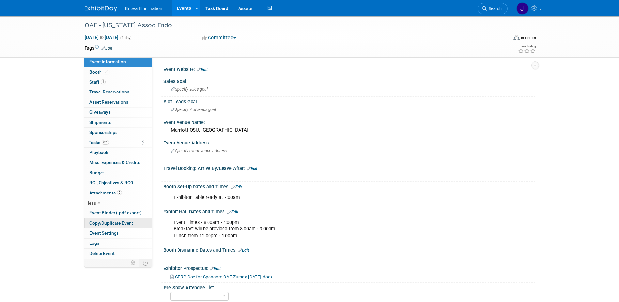
click at [106, 219] on link "Copy/Duplicate Event" at bounding box center [118, 223] width 68 height 10
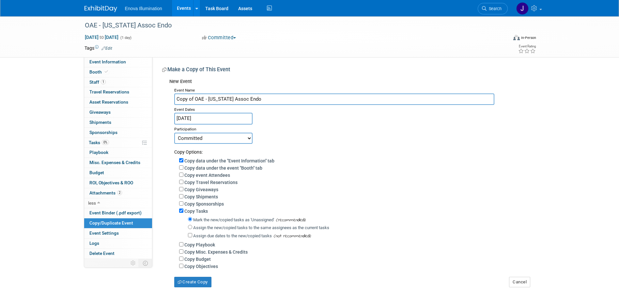
drag, startPoint x: 194, startPoint y: 98, endPoint x: 175, endPoint y: 99, distance: 19.3
click at [175, 98] on input "Copy of OAE - Ohio Assoc Endo" at bounding box center [334, 98] width 320 height 11
type input "OAE - [US_STATE] Assoc Endo"
click at [186, 115] on input "Oct 17, 2025" at bounding box center [213, 118] width 78 height 11
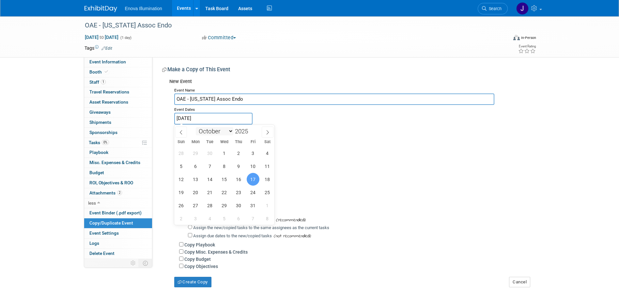
click at [218, 131] on select "January February March April May June July August September October November De…" at bounding box center [215, 131] width 38 height 8
select select "4"
click at [196, 127] on select "January February March April May June July August September October November De…" at bounding box center [215, 131] width 38 height 8
click at [251, 129] on span at bounding box center [250, 129] width 5 height 4
type input "2026"
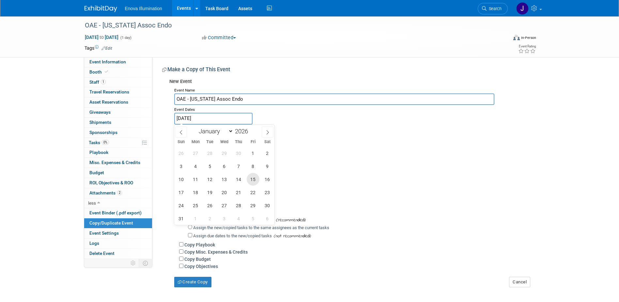
click at [256, 181] on span "15" at bounding box center [253, 179] width 13 height 13
type input "[DATE]"
click at [256, 181] on span "15" at bounding box center [253, 179] width 13 height 13
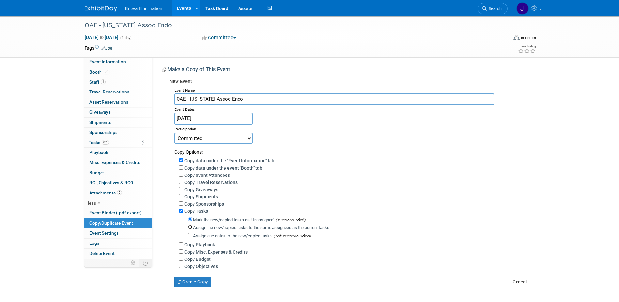
click at [190, 229] on input "Assign the new/copied tasks to the same assignees as the current tasks" at bounding box center [190, 227] width 4 height 4
radio input "true"
click at [208, 139] on select "Committed Considering Not Going Canceled Enova Training Center University Event…" at bounding box center [213, 138] width 78 height 11
select select "2"
click at [174, 133] on select "Committed Considering Not Going Canceled Enova Training Center University Event…" at bounding box center [213, 138] width 78 height 11
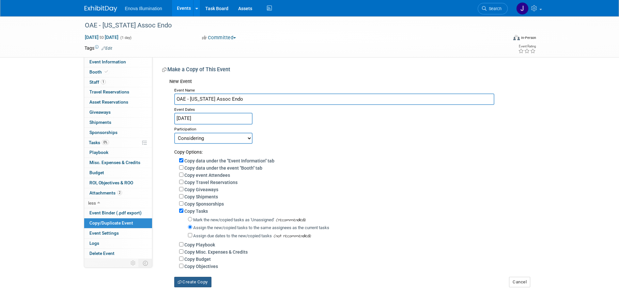
click at [192, 284] on button "Create Copy" at bounding box center [192, 282] width 37 height 10
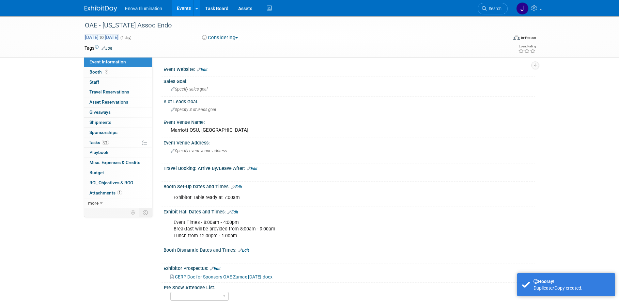
click at [119, 36] on span "[DATE] to [DATE]" at bounding box center [102, 37] width 34 height 6
type input "[DATE]"
select select "4"
click at [177, 38] on div "[DATE] to [DATE] (1 day) [DATE]" at bounding box center [138, 37] width 106 height 7
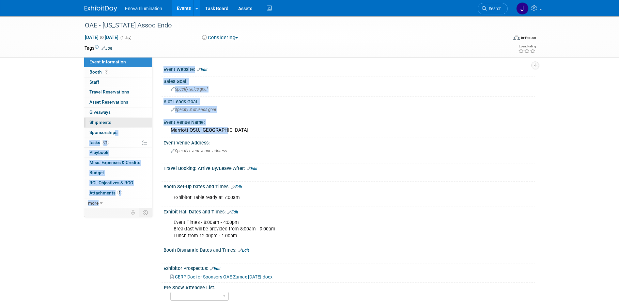
drag, startPoint x: 227, startPoint y: 130, endPoint x: 110, endPoint y: 127, distance: 116.9
click at [110, 127] on div "Event Information Event Info Booth Booth 0 Staff 0 Staff 0 Travel Reservations …" at bounding box center [310, 208] width 460 height 384
drag, startPoint x: 110, startPoint y: 127, endPoint x: 207, endPoint y: 129, distance: 97.0
click at [207, 129] on div "Marriott OSU, [GEOGRAPHIC_DATA]" at bounding box center [349, 130] width 362 height 10
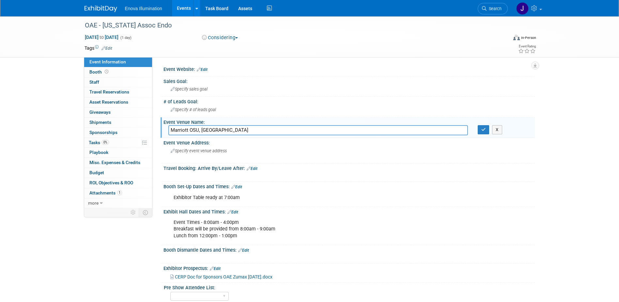
drag, startPoint x: 234, startPoint y: 129, endPoint x: 165, endPoint y: 130, distance: 69.5
click at [165, 130] on div "Marriott OSU, [GEOGRAPHIC_DATA]" at bounding box center [319, 130] width 310 height 10
type input "[PERSON_NAME], [GEOGRAPHIC_DATA]"
click at [481, 128] on button "button" at bounding box center [484, 129] width 12 height 9
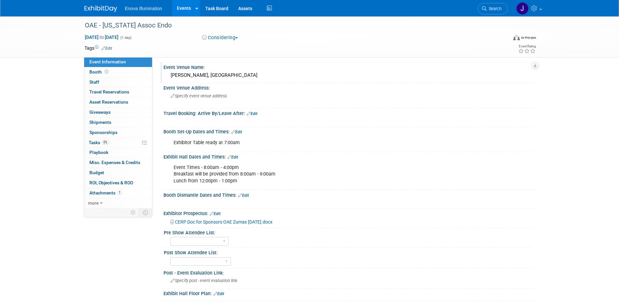
scroll to position [65, 0]
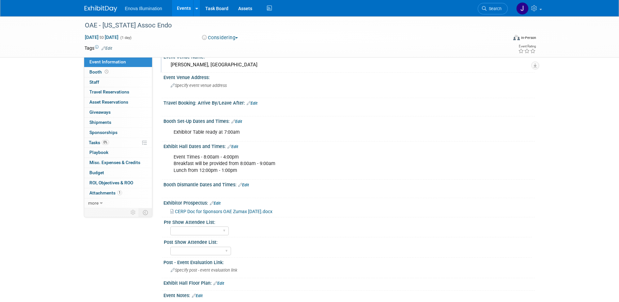
click at [221, 203] on link "Edit" at bounding box center [215, 203] width 11 height 5
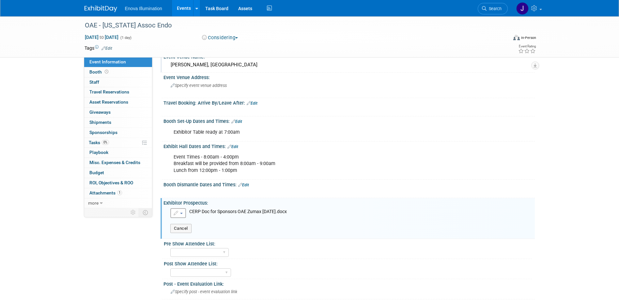
click at [185, 211] on button "button" at bounding box center [178, 213] width 16 height 10
click at [184, 229] on link "Remove attachment" at bounding box center [207, 233] width 72 height 9
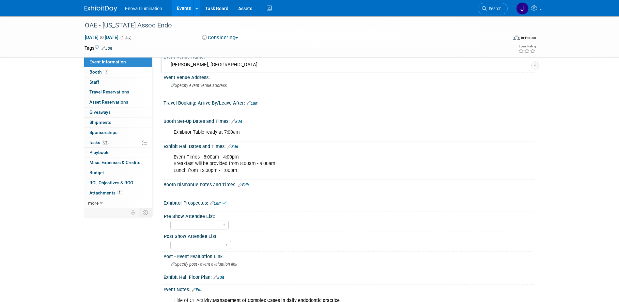
click at [217, 203] on link "Edit" at bounding box center [215, 203] width 11 height 5
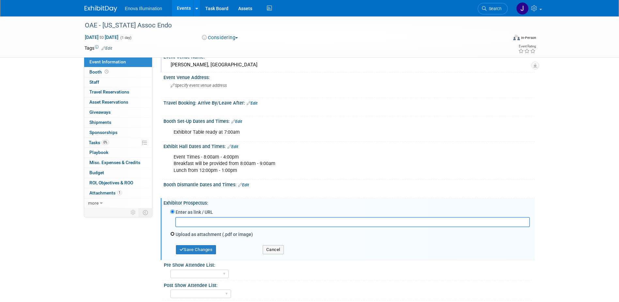
click at [173, 233] on input "Upload as attachment (.pdf or image)" at bounding box center [172, 233] width 4 height 4
radio input "true"
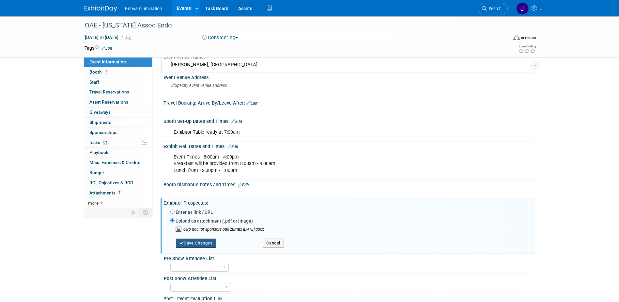
click at [192, 241] on button "Save Changes" at bounding box center [196, 242] width 40 height 9
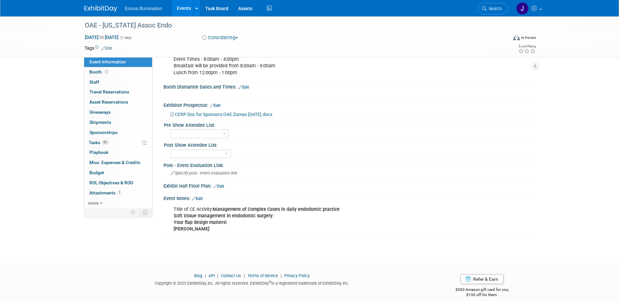
scroll to position [163, 0]
click at [203, 198] on link "Edit" at bounding box center [197, 198] width 11 height 5
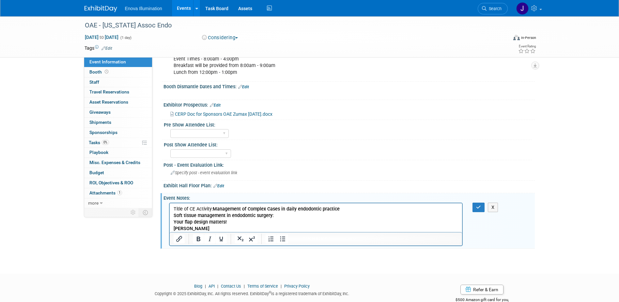
scroll to position [0, 0]
drag, startPoint x: 251, startPoint y: 229, endPoint x: 173, endPoint y: 204, distance: 81.6
click at [173, 204] on html "Title of CE Activity: Management of Complex Cases in daily endodontic practice …" at bounding box center [315, 217] width 293 height 29
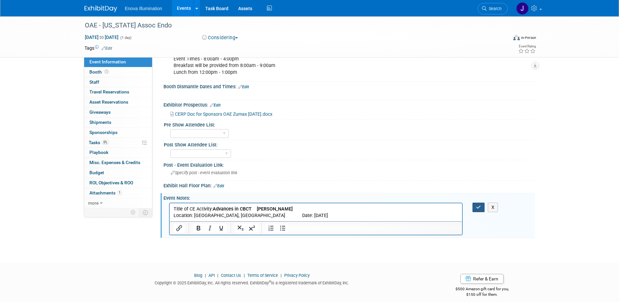
click at [482, 209] on button "button" at bounding box center [479, 206] width 12 height 9
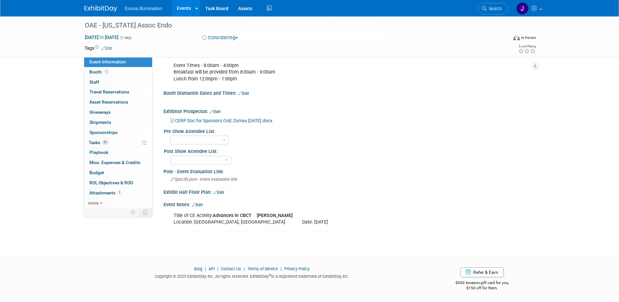
scroll to position [156, 0]
click at [118, 69] on link "Booth" at bounding box center [118, 72] width 68 height 10
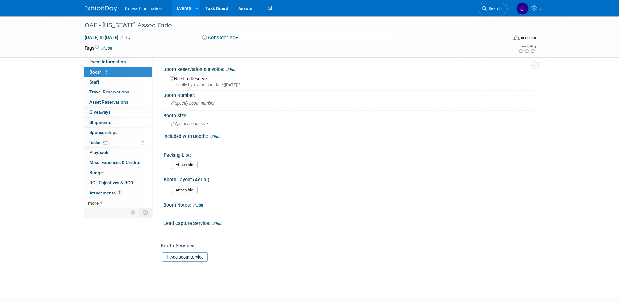
click at [234, 68] on link "Edit" at bounding box center [231, 69] width 11 height 5
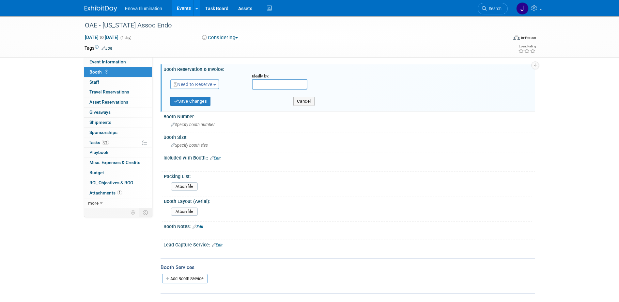
click at [209, 81] on button "Need to Reserve" at bounding box center [194, 84] width 49 height 10
click at [194, 103] on link "Reserved" at bounding box center [206, 104] width 70 height 9
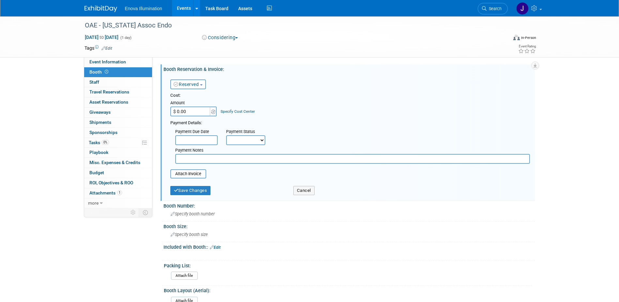
click at [191, 110] on input "$ 0.00" at bounding box center [190, 111] width 41 height 10
type input "$ 1,000.00"
click at [186, 189] on button "Save Changes" at bounding box center [190, 190] width 40 height 9
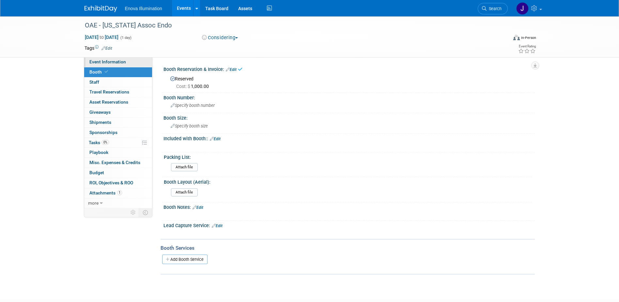
click at [107, 62] on span "Event Information" at bounding box center [107, 61] width 37 height 5
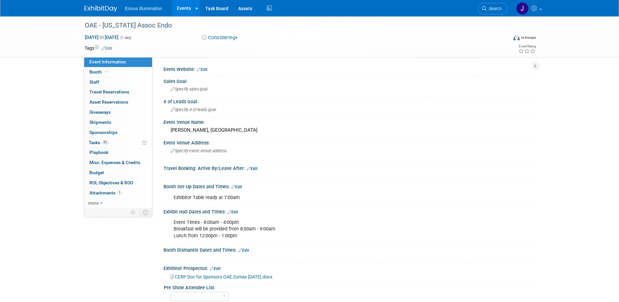
click at [500, 10] on span "Search" at bounding box center [494, 8] width 15 height 5
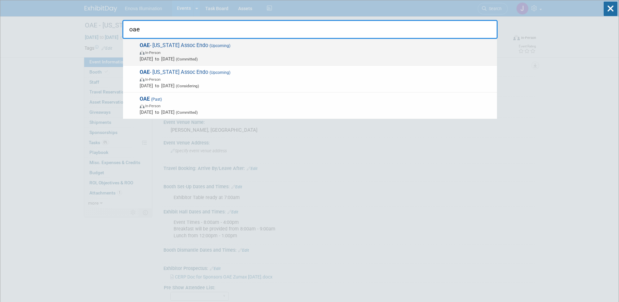
type input "oae"
click at [174, 46] on span "OAE - Ohio Assoc Endo (Upcoming) In-Person Oct 17, 2025 to Oct 17, 2025 (Commit…" at bounding box center [316, 52] width 356 height 20
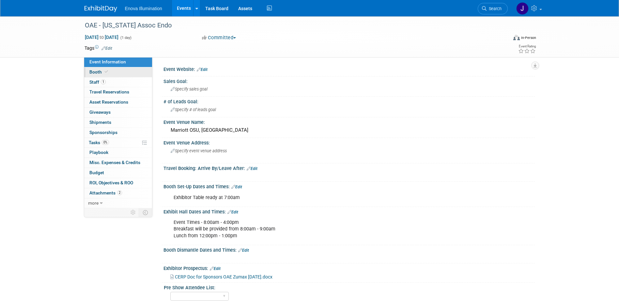
click at [116, 72] on link "Booth" at bounding box center [118, 72] width 68 height 10
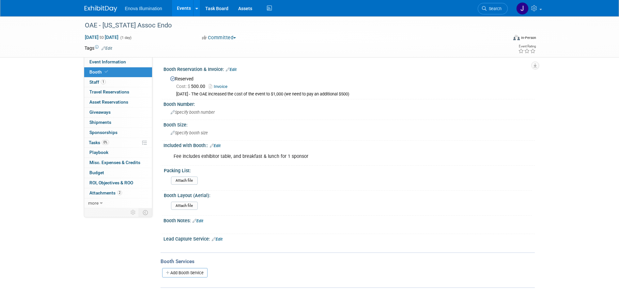
click at [233, 69] on link "Edit" at bounding box center [231, 69] width 11 height 5
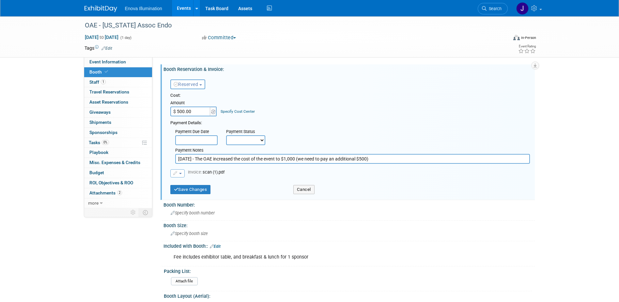
click at [185, 108] on input "$ 500.00" at bounding box center [190, 111] width 41 height 10
type input "$ 1,000.00"
click at [195, 190] on button "Save Changes" at bounding box center [190, 189] width 40 height 9
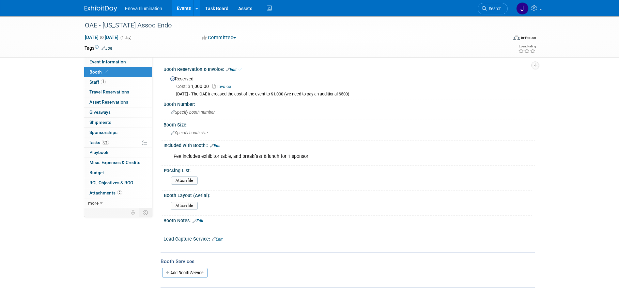
click at [126, 57] on div "OAE - Ohio Assoc Endo Oct 17, 2025 to Oct 17, 2025 (1 day) Oct 17, 2025 to Oct …" at bounding box center [309, 36] width 619 height 41
click at [125, 59] on link "Event Information" at bounding box center [118, 62] width 68 height 10
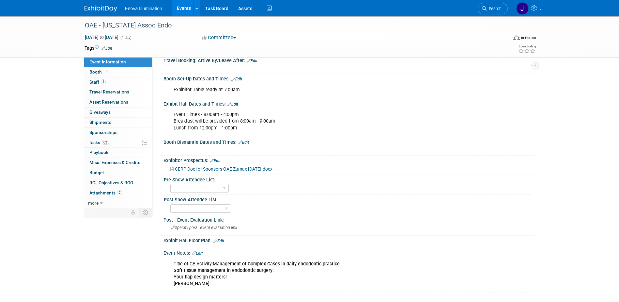
scroll to position [131, 0]
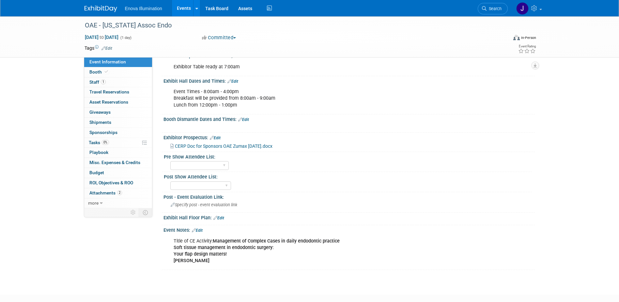
click at [491, 7] on span "Search" at bounding box center [494, 8] width 15 height 5
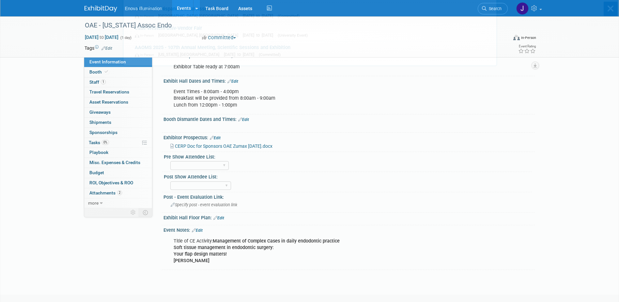
scroll to position [0, 0]
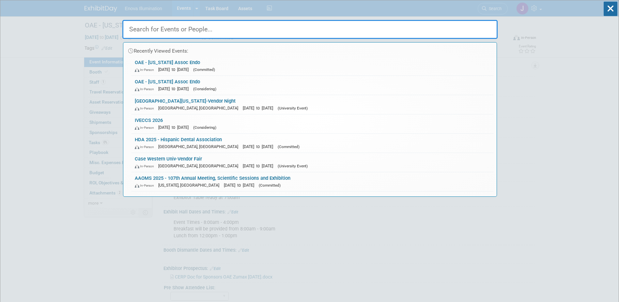
click at [433, 24] on input "text" at bounding box center [309, 29] width 375 height 19
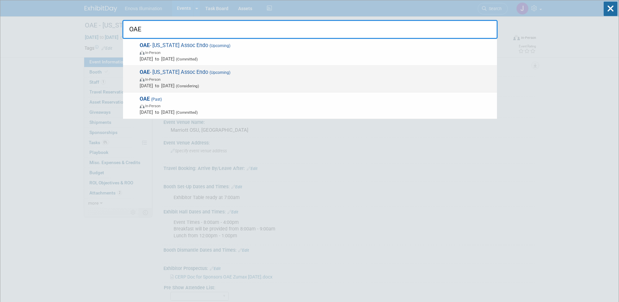
type input "OAE"
click at [151, 73] on span "OAE - Ohio Assoc Endo (Upcoming) In-Person May 15, 2026 to May 15, 2026 (Consid…" at bounding box center [316, 79] width 356 height 20
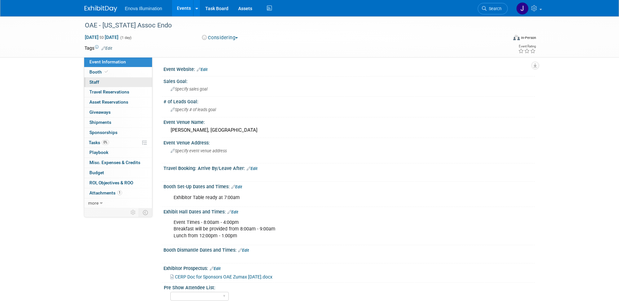
click at [110, 83] on link "0 Staff 0" at bounding box center [118, 82] width 68 height 10
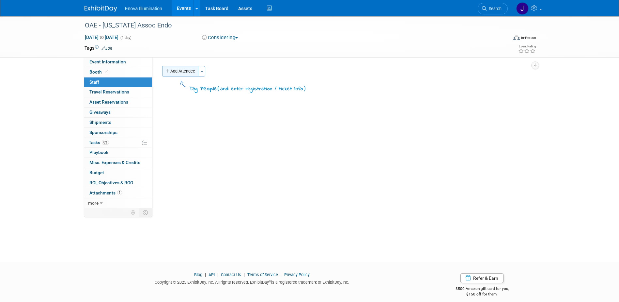
click at [190, 71] on button "Add Attendee" at bounding box center [180, 71] width 37 height 10
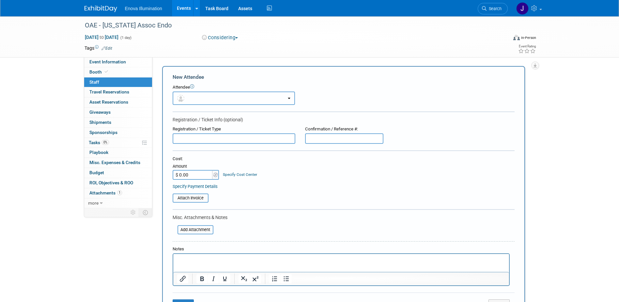
click at [190, 96] on button "button" at bounding box center [234, 97] width 122 height 13
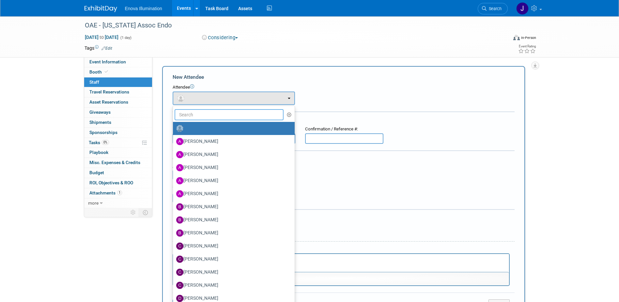
click at [194, 115] on input "text" at bounding box center [229, 114] width 109 height 11
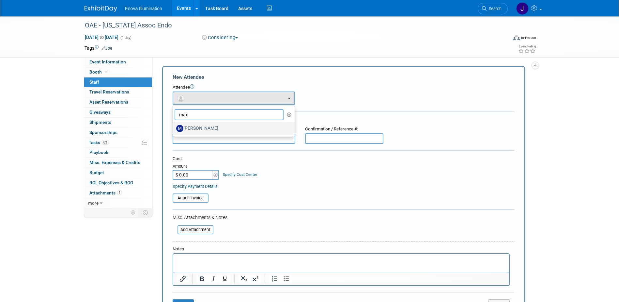
type input "max"
click at [195, 129] on label "[PERSON_NAME]" at bounding box center [232, 128] width 112 height 10
click at [174, 129] on input "[PERSON_NAME]" at bounding box center [172, 127] width 4 height 4
select select "134eb3bc-a127-48cf-ab72-a2cd38a6439a"
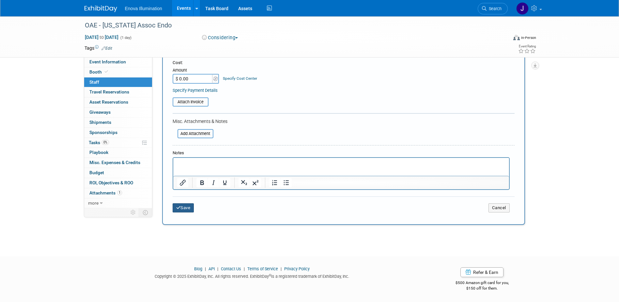
click at [187, 205] on button "Save" at bounding box center [184, 207] width 22 height 9
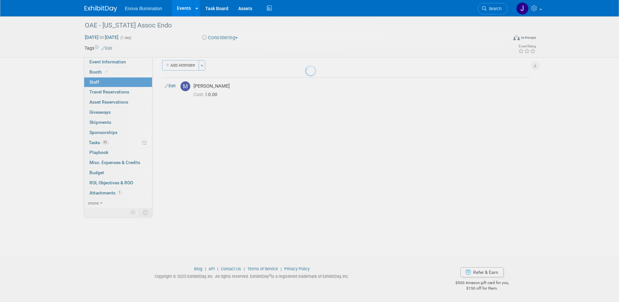
scroll to position [6, 0]
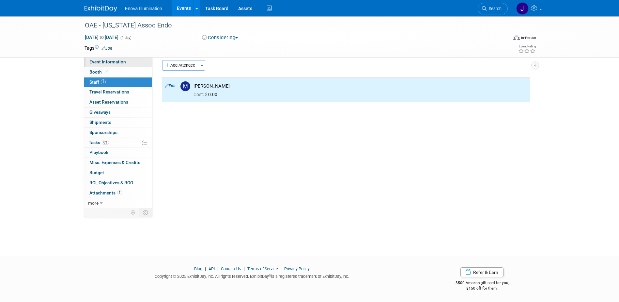
click at [130, 60] on link "Event Information" at bounding box center [118, 62] width 68 height 10
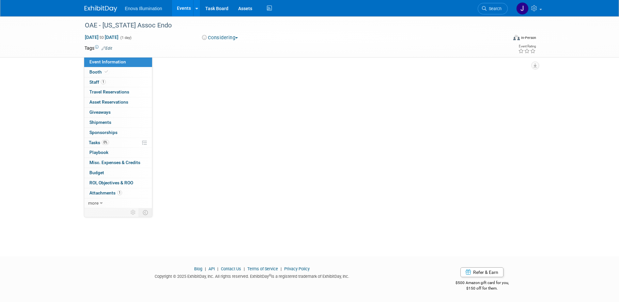
scroll to position [0, 0]
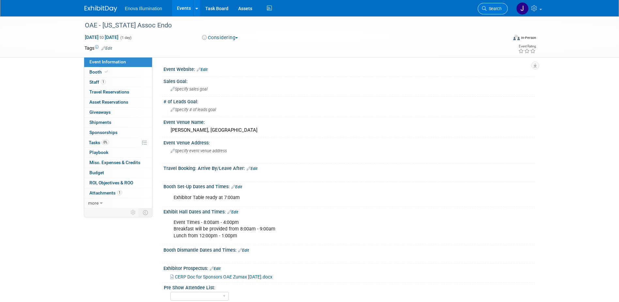
click at [487, 9] on span "Search" at bounding box center [494, 8] width 15 height 5
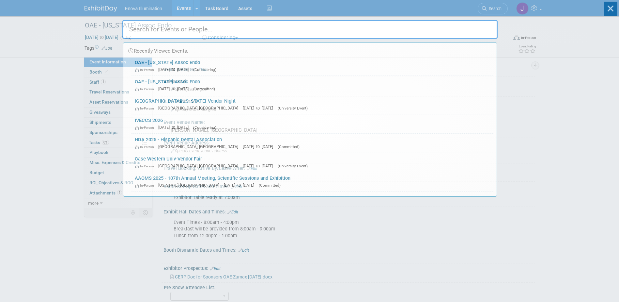
click at [442, 33] on input "text" at bounding box center [309, 29] width 375 height 19
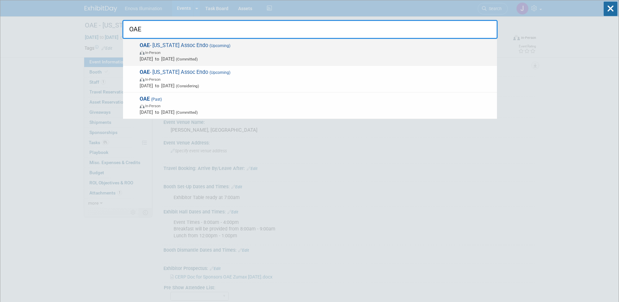
type input "OAE"
click at [175, 57] on span "Oct 17, 2025 to Oct 17, 2025 (Committed)" at bounding box center [317, 59] width 354 height 7
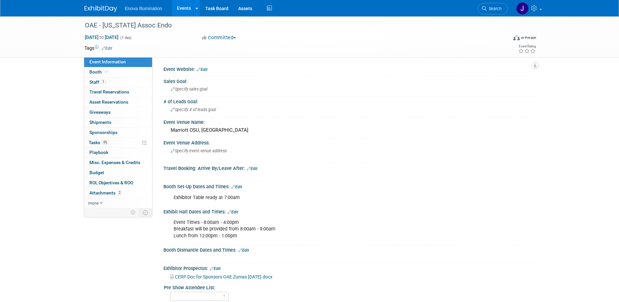
click at [116, 72] on link "Booth" at bounding box center [118, 72] width 68 height 10
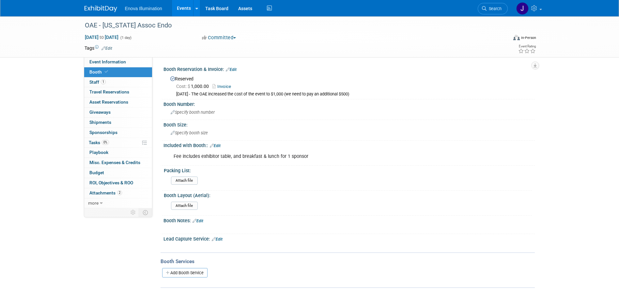
click at [225, 86] on link "Invoice" at bounding box center [224, 86] width 22 height 5
click at [123, 61] on span "Event Information" at bounding box center [107, 61] width 37 height 5
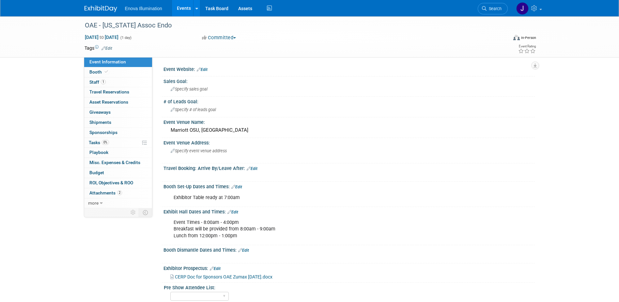
click at [230, 276] on span "CERP Doc for Sponsors OAE Zumax Oct 2025.docx" at bounding box center [224, 276] width 98 height 5
click at [489, 8] on span "Search" at bounding box center [494, 8] width 15 height 5
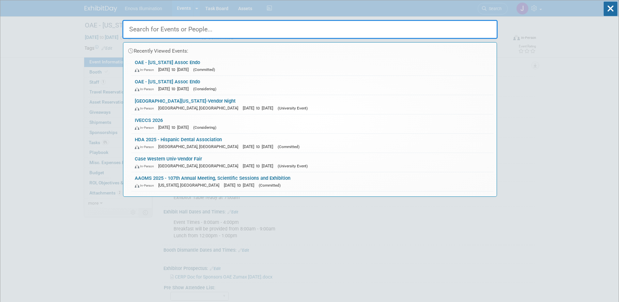
drag, startPoint x: 436, startPoint y: 25, endPoint x: 436, endPoint y: 28, distance: 3.6
click at [436, 28] on input "text" at bounding box center [309, 29] width 375 height 19
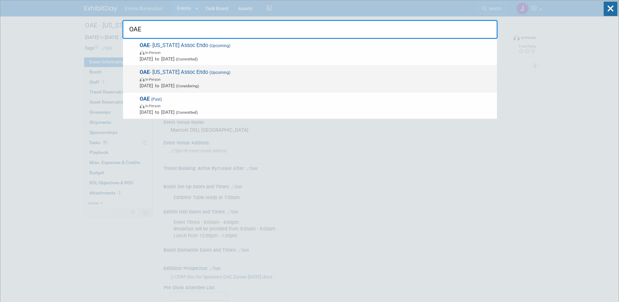
type input "OAE"
click at [158, 67] on div "OAE - Ohio Assoc Endo (Upcoming) In-Person May 15, 2026 to May 15, 2026 (Consid…" at bounding box center [310, 79] width 374 height 27
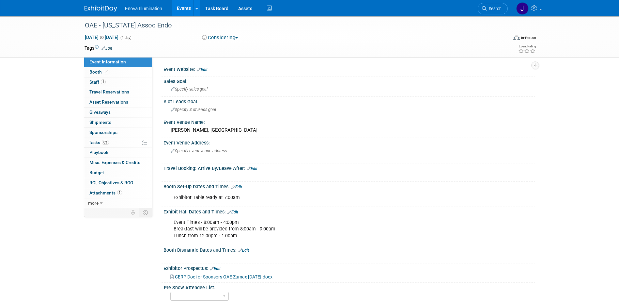
click at [204, 274] on span "CERP Doc for Sponsors OAE Zumax [DATE].docx" at bounding box center [224, 276] width 98 height 5
click at [172, 197] on div "Exhibitor Table ready at 7:00am" at bounding box center [316, 197] width 294 height 13
click at [242, 187] on link "Edit" at bounding box center [236, 186] width 11 height 5
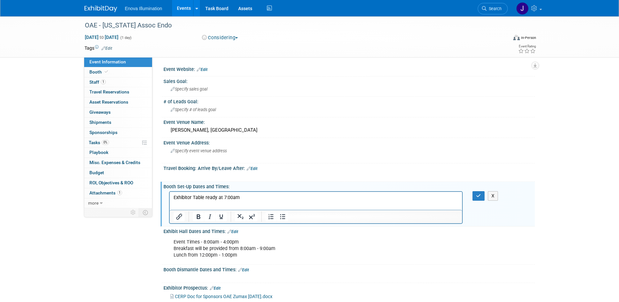
drag, startPoint x: 245, startPoint y: 197, endPoint x: 109, endPoint y: 203, distance: 136.0
click at [169, 200] on html "Exhibitor Table ready at 7:00am" at bounding box center [315, 195] width 293 height 9
click at [479, 196] on icon "button" at bounding box center [478, 195] width 5 height 5
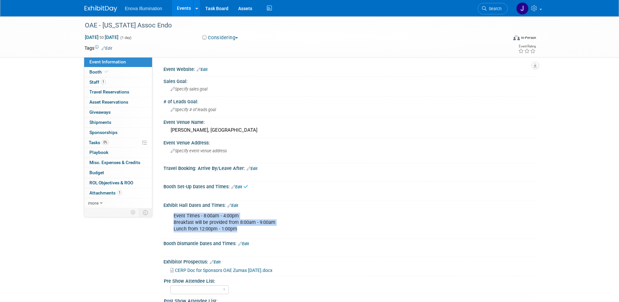
drag, startPoint x: 244, startPoint y: 230, endPoint x: 169, endPoint y: 217, distance: 75.3
click at [169, 217] on div "Event Times - 8:00am - 4:00pm Breakfast will be provided from 8:00am - 9:00am L…" at bounding box center [316, 222] width 294 height 26
drag, startPoint x: 169, startPoint y: 217, endPoint x: 233, endPoint y: 212, distance: 64.2
click at [232, 219] on div "Event Times - 8:00am - 4:00pm Breakfast will be provided from 8:00am - 9:00am L…" at bounding box center [316, 222] width 294 height 26
click at [234, 205] on link "Edit" at bounding box center [233, 205] width 11 height 5
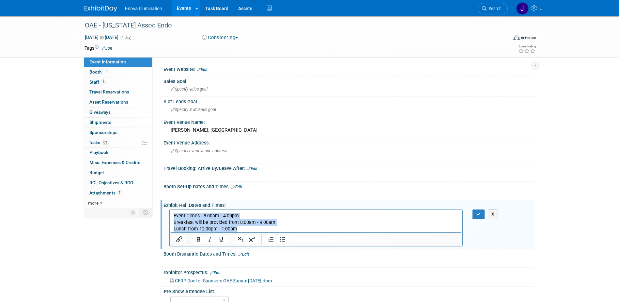
drag, startPoint x: 178, startPoint y: 225, endPoint x: 334, endPoint y: 423, distance: 252.6
click at [169, 213] on html "Event Times - 8:00am - 4:00pm Breakfast will be provided from 8:00am - 9:00am L…" at bounding box center [315, 221] width 293 height 22
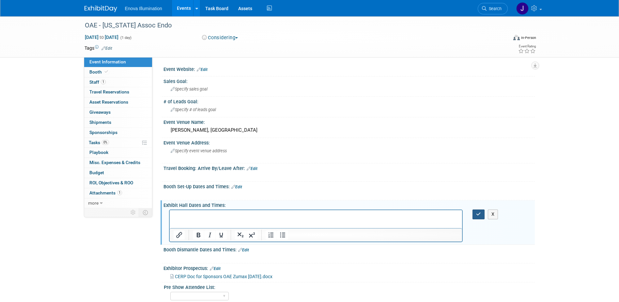
click at [478, 211] on button "button" at bounding box center [479, 213] width 12 height 9
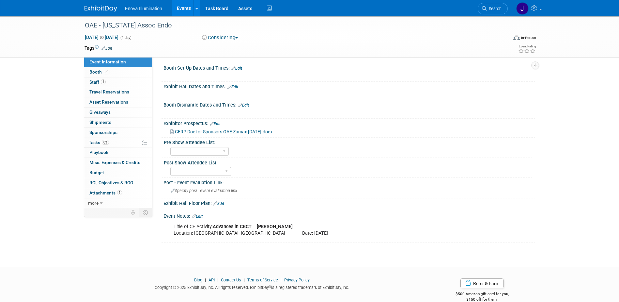
scroll to position [130, 0]
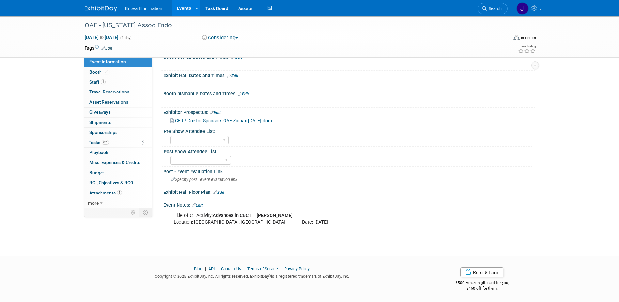
drag, startPoint x: 239, startPoint y: 220, endPoint x: 209, endPoint y: 218, distance: 29.8
click at [239, 220] on div "Title of CE Activity: Advances in CBCT [PERSON_NAME] Location: [PERSON_NAME], […" at bounding box center [316, 219] width 294 height 20
drag, startPoint x: 173, startPoint y: 215, endPoint x: 302, endPoint y: 214, distance: 128.6
click at [302, 214] on div "Title of CE Activity: Advances in CBCT [PERSON_NAME] Location: [PERSON_NAME], […" at bounding box center [316, 219] width 294 height 20
copy div "Title of CE Activity: Advances in CBCT [PERSON_NAME]"
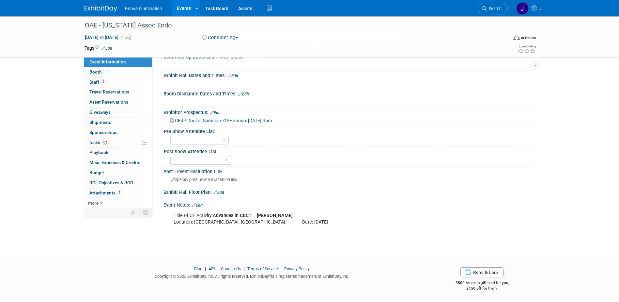
click at [216, 119] on span "CERP Doc for Sponsors OAE Zumax [DATE].docx" at bounding box center [224, 120] width 98 height 5
drag, startPoint x: 500, startPoint y: 12, endPoint x: 496, endPoint y: 11, distance: 3.7
click at [499, 12] on link "Search" at bounding box center [493, 8] width 30 height 11
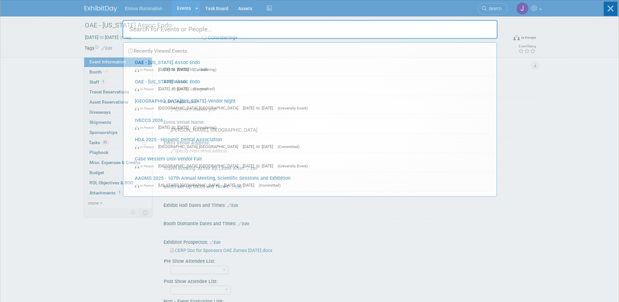
click at [452, 24] on input "text" at bounding box center [309, 29] width 375 height 19
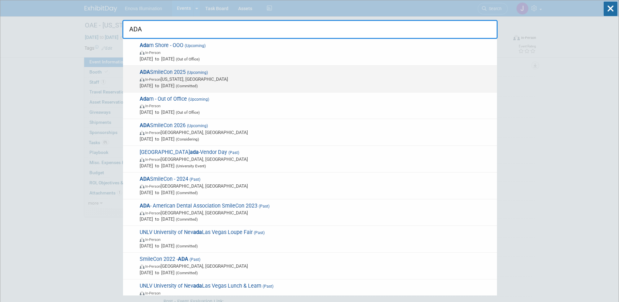
type input "ADA"
click at [151, 76] on span "In-Person Washington, DC" at bounding box center [317, 79] width 354 height 7
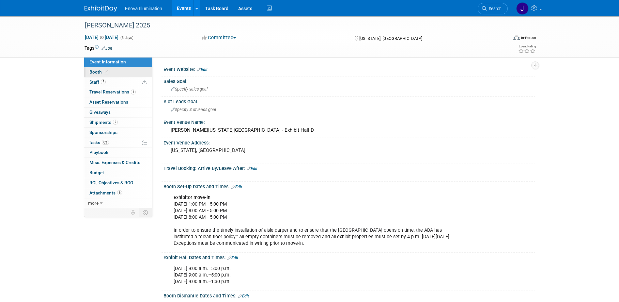
click at [131, 73] on link "Booth" at bounding box center [118, 72] width 68 height 10
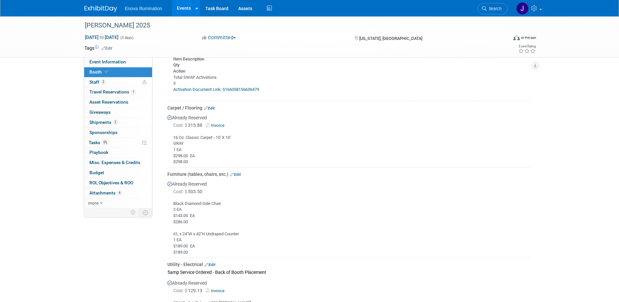
scroll to position [359, 0]
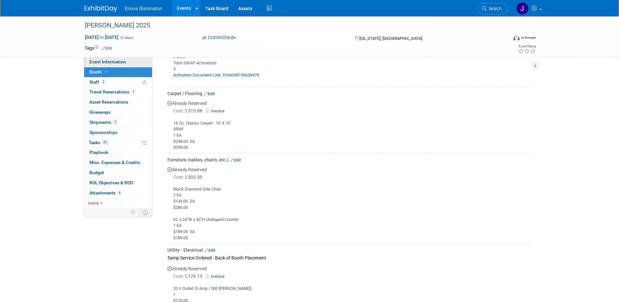
click at [99, 63] on span "Event Information" at bounding box center [107, 61] width 37 height 5
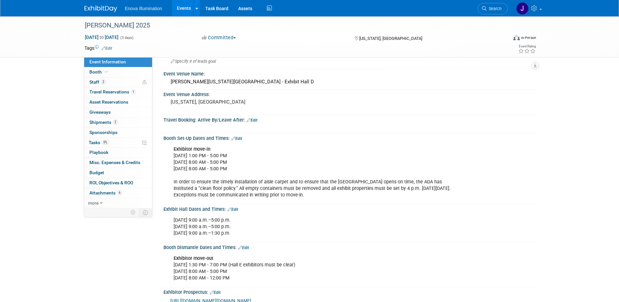
scroll to position [65, 0]
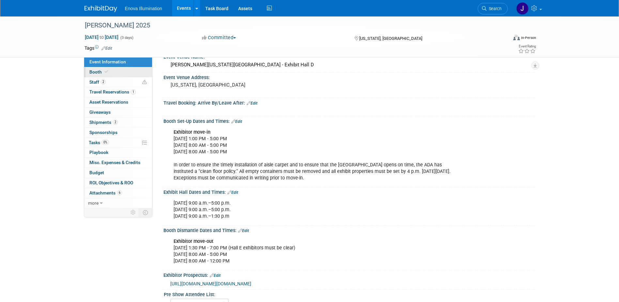
click at [122, 71] on link "Booth" at bounding box center [118, 72] width 68 height 10
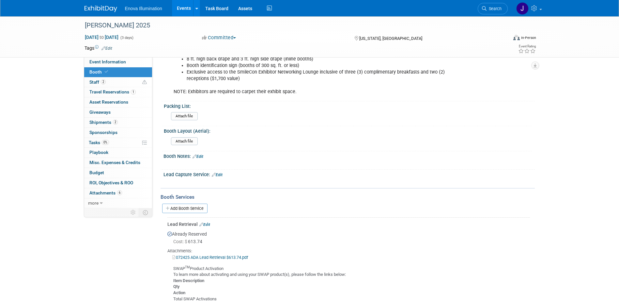
scroll to position [131, 0]
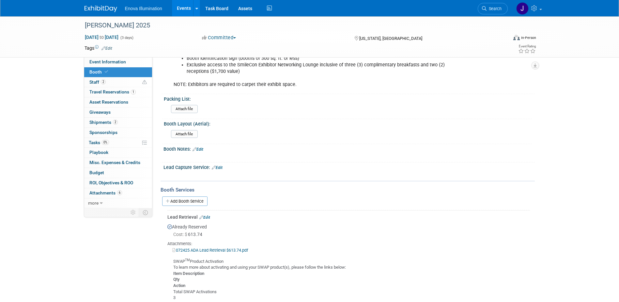
drag, startPoint x: 492, startPoint y: 6, endPoint x: 489, endPoint y: 8, distance: 3.9
click at [493, 6] on link "Search" at bounding box center [493, 8] width 30 height 11
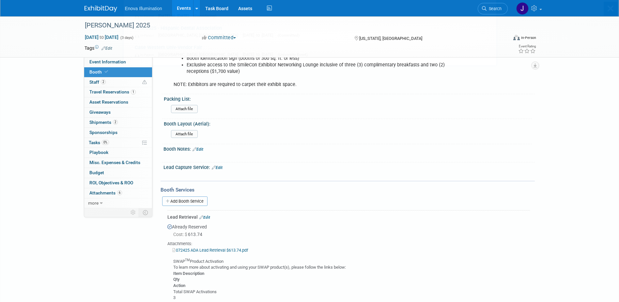
scroll to position [0, 0]
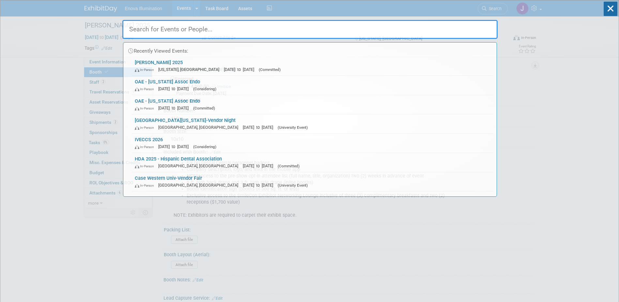
click at [442, 27] on input "text" at bounding box center [309, 29] width 375 height 19
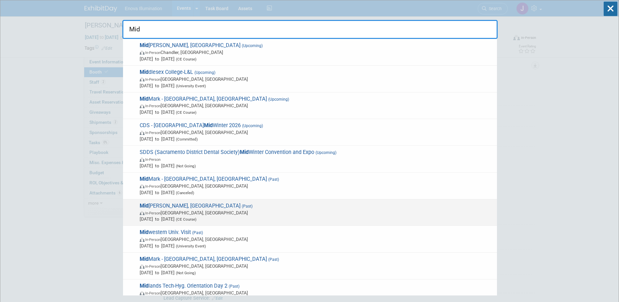
type input "Mid"
click at [177, 212] on span "In-Person Beaverton, OR" at bounding box center [317, 212] width 354 height 7
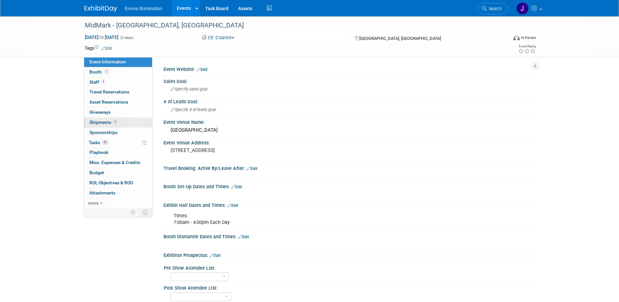
click at [97, 124] on span "Shipments 1" at bounding box center [103, 121] width 28 height 5
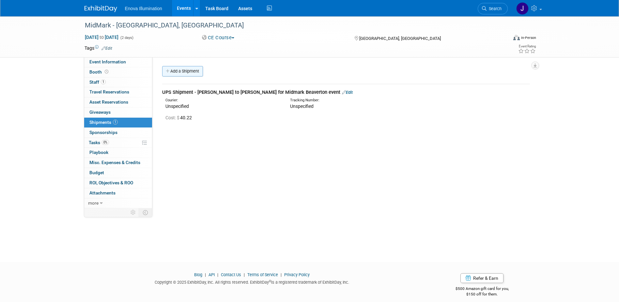
click at [181, 73] on link "Add a Shipment" at bounding box center [182, 71] width 41 height 10
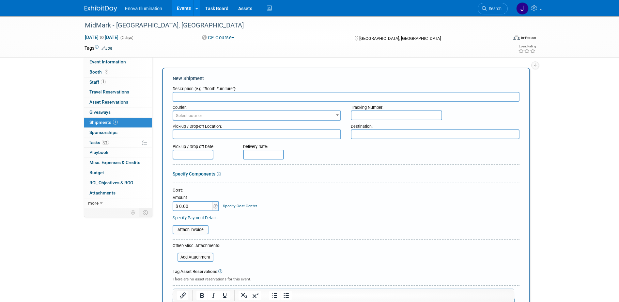
click at [182, 96] on input "text" at bounding box center [346, 97] width 347 height 10
type input "UPS Return Shipment to [GEOGRAPHIC_DATA]"
click at [188, 207] on input "$ 0.00" at bounding box center [193, 206] width 41 height 10
type input "$ 75.59"
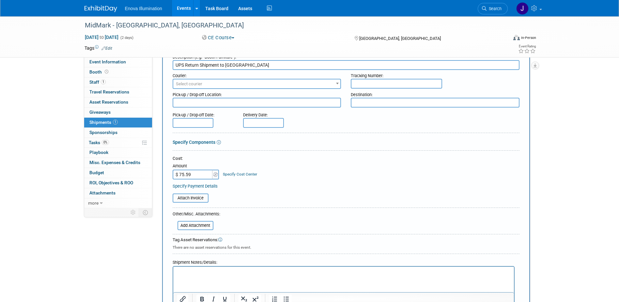
scroll to position [65, 0]
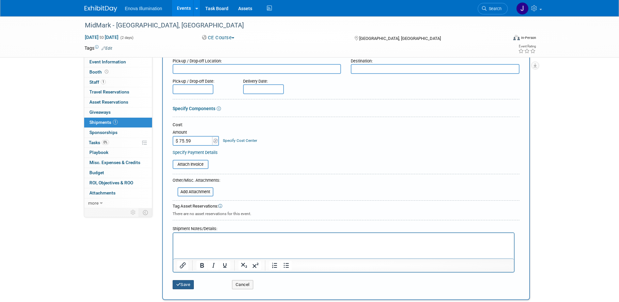
click at [176, 284] on icon "submit" at bounding box center [178, 284] width 5 height 4
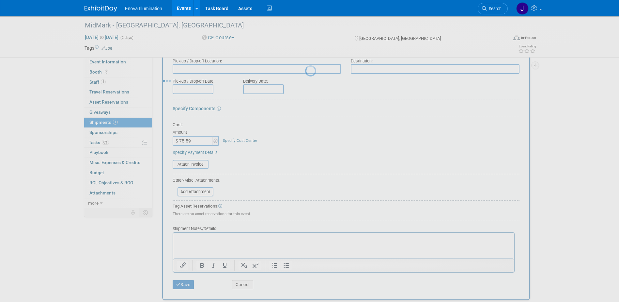
scroll to position [6, 0]
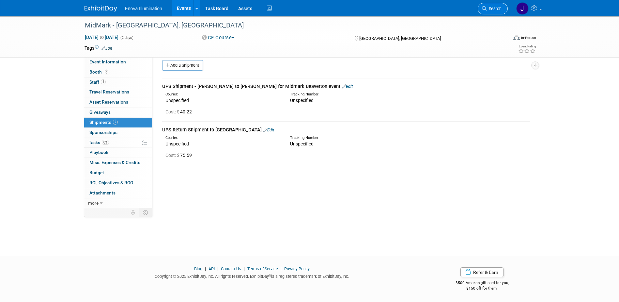
click at [498, 8] on li "Search" at bounding box center [493, 8] width 30 height 16
click at [498, 8] on span "Search" at bounding box center [494, 8] width 15 height 5
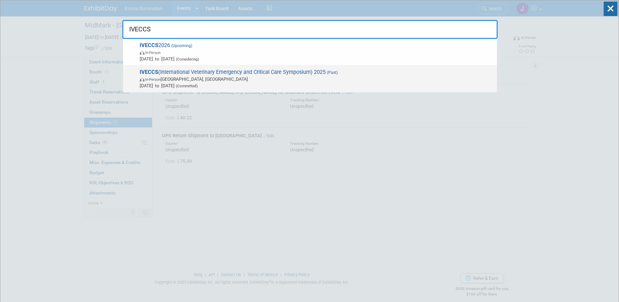
type input "IVECCS"
click at [194, 79] on span "In-Person San Diego, CA" at bounding box center [317, 79] width 354 height 7
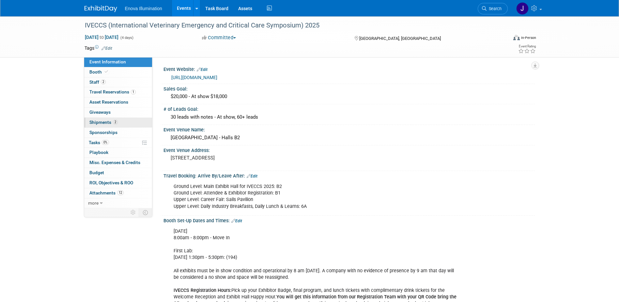
click at [105, 121] on span "Shipments 2" at bounding box center [103, 121] width 28 height 5
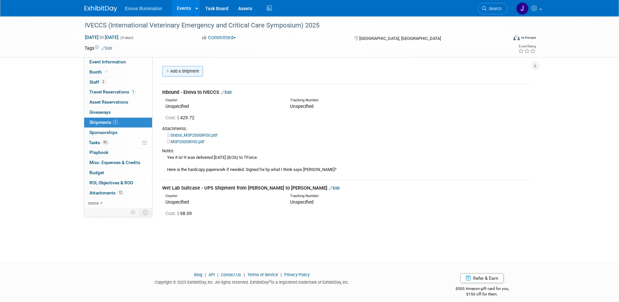
click at [184, 70] on link "Add a Shipment" at bounding box center [182, 71] width 41 height 10
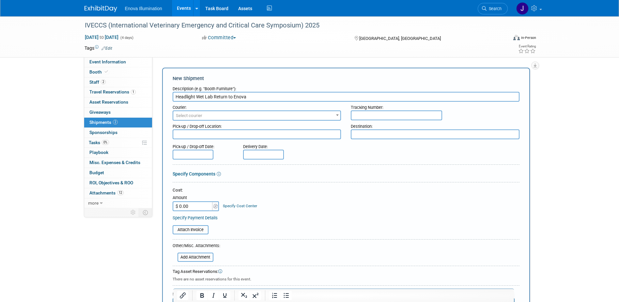
type input "Headlight Wet Lab Return to Enova"
click at [203, 208] on input "$ 0.00" at bounding box center [193, 206] width 41 height 10
type input "$ 112.58"
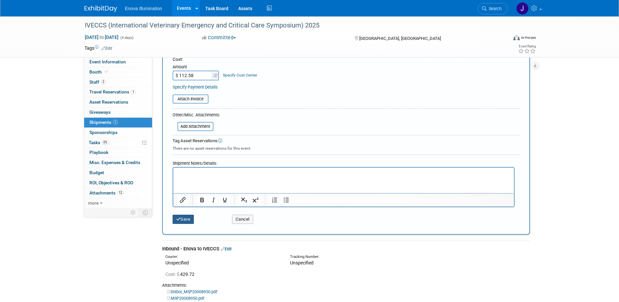
click at [186, 220] on button "Save" at bounding box center [184, 219] width 22 height 9
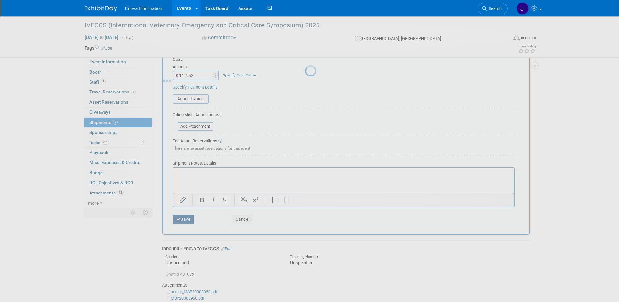
scroll to position [36, 0]
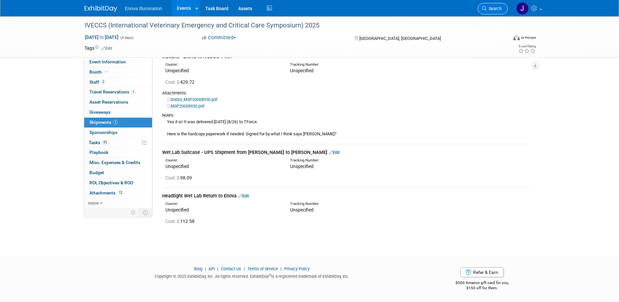
click at [495, 6] on span "Search" at bounding box center [494, 8] width 15 height 5
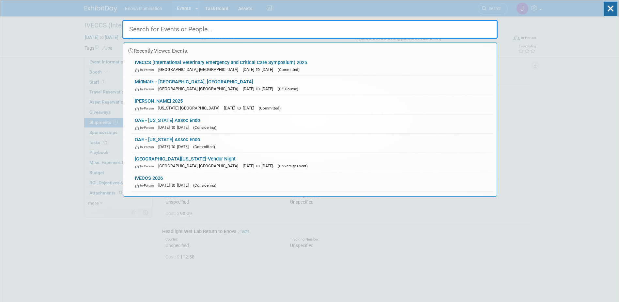
click at [477, 24] on input "text" at bounding box center [309, 29] width 375 height 19
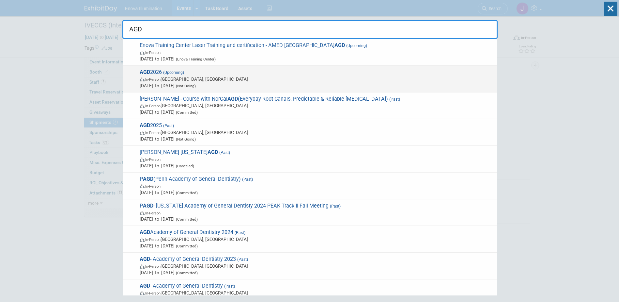
type input "AGD"
click at [185, 84] on span "[DATE] to [DATE] (Not Going)" at bounding box center [317, 85] width 354 height 7
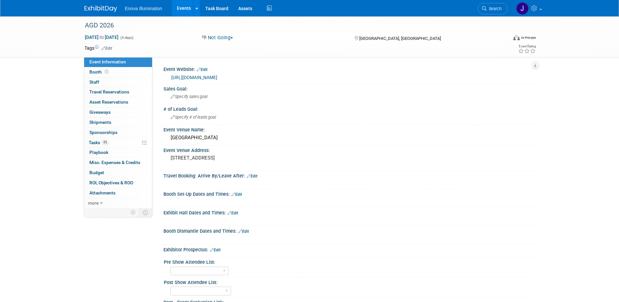
drag, startPoint x: 487, startPoint y: 7, endPoint x: 434, endPoint y: 12, distance: 52.8
click at [487, 7] on span "Search" at bounding box center [494, 8] width 15 height 5
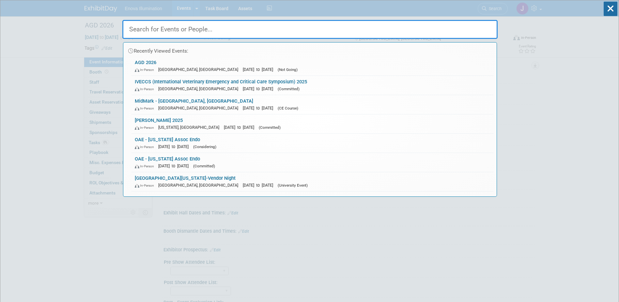
click at [343, 35] on input "text" at bounding box center [309, 29] width 375 height 19
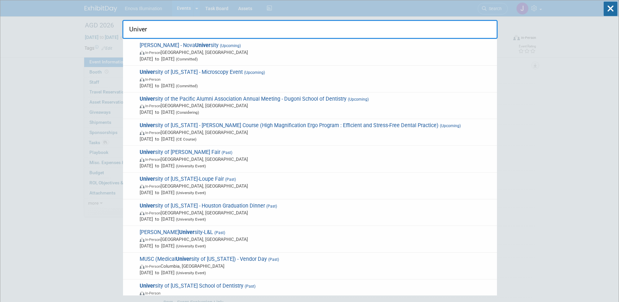
click at [178, 31] on input "Univer" at bounding box center [309, 29] width 375 height 19
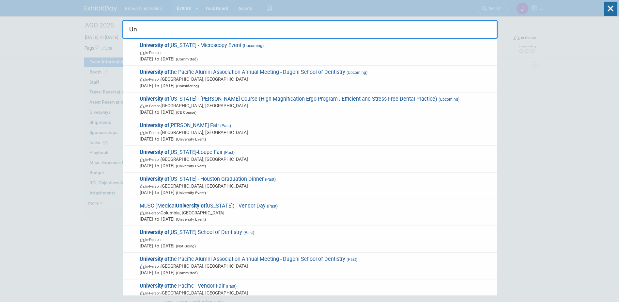
type input "U"
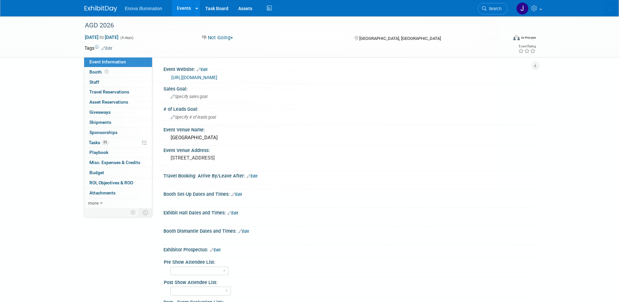
click at [94, 11] on img at bounding box center [101, 9] width 33 height 7
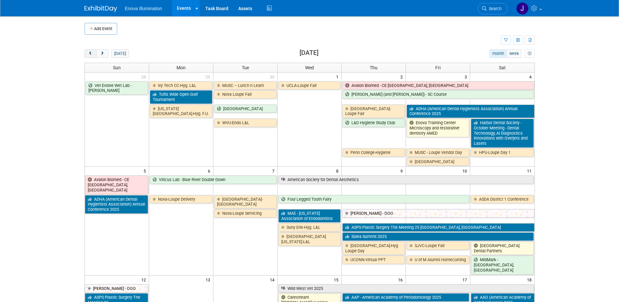
click at [88, 52] on span "prev" at bounding box center [90, 54] width 5 height 4
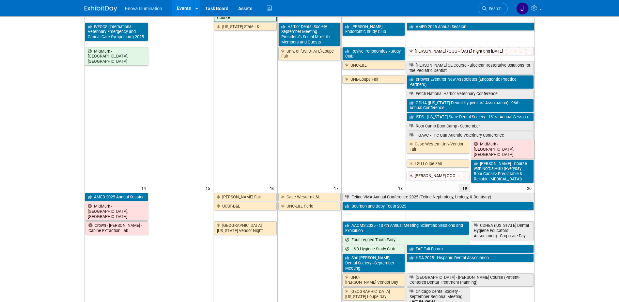
scroll to position [163, 0]
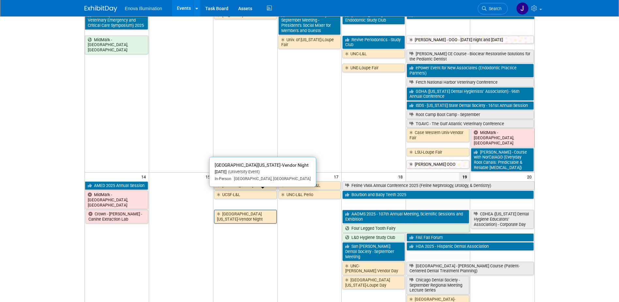
click at [253, 210] on link "[GEOGRAPHIC_DATA][US_STATE]-Vendor Night" at bounding box center [245, 216] width 63 height 13
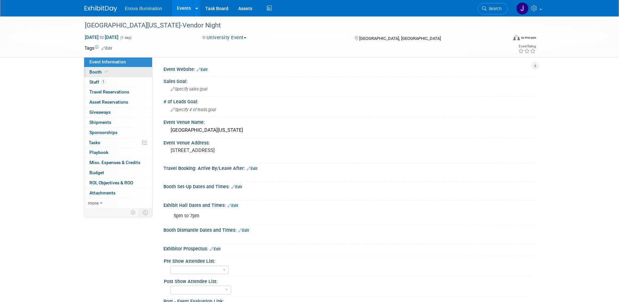
click at [119, 72] on link "Booth" at bounding box center [118, 72] width 68 height 10
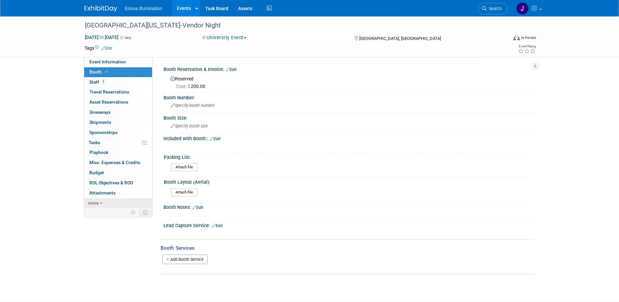
click at [120, 203] on link "more" at bounding box center [118, 203] width 68 height 10
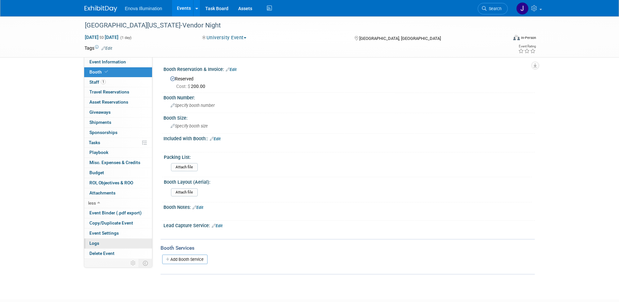
click at [107, 241] on link "Logs" at bounding box center [118, 243] width 68 height 10
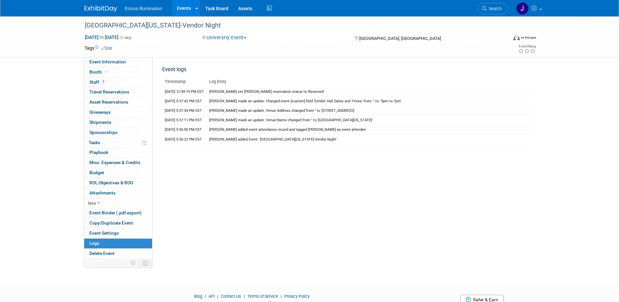
click at [497, 10] on span "Search" at bounding box center [494, 8] width 15 height 5
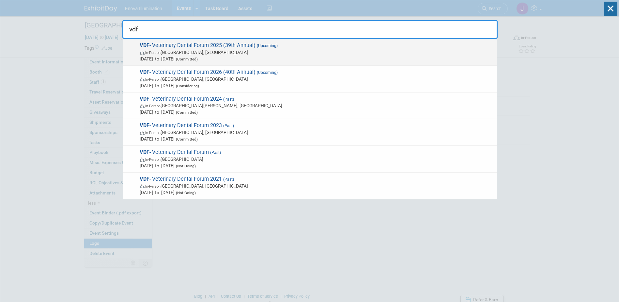
type input "vdf"
click at [183, 52] on span "In-Person San Antonio, TX" at bounding box center [317, 52] width 354 height 7
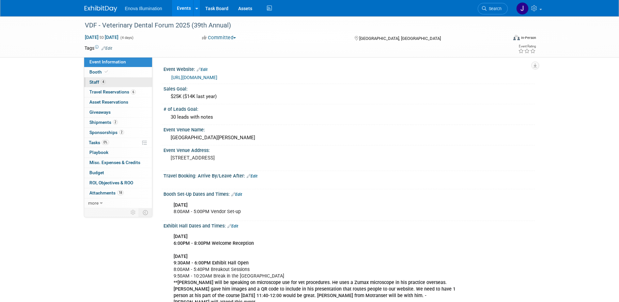
click at [115, 82] on link "4 Staff 4" at bounding box center [118, 82] width 68 height 10
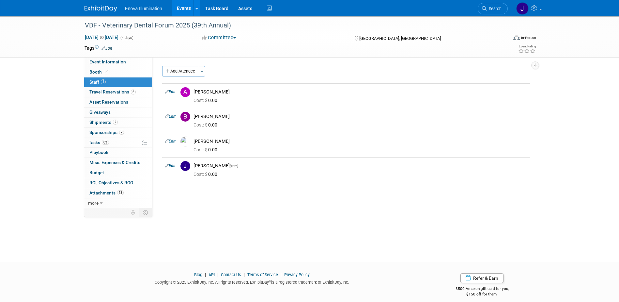
click at [110, 7] on img at bounding box center [101, 9] width 33 height 7
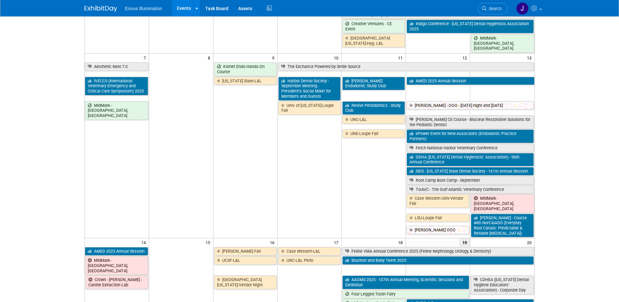
scroll to position [98, 0]
click at [494, 4] on link "Search" at bounding box center [493, 8] width 30 height 11
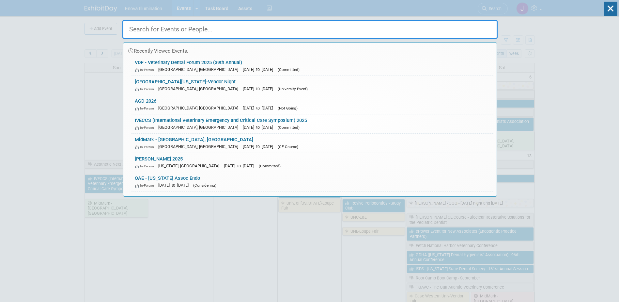
click at [317, 39] on input "text" at bounding box center [309, 29] width 375 height 19
click at [317, 33] on input "text" at bounding box center [309, 29] width 375 height 19
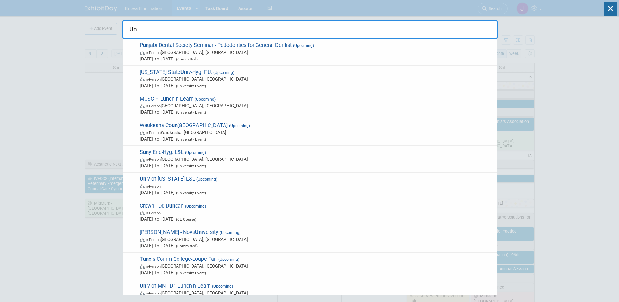
type input "U"
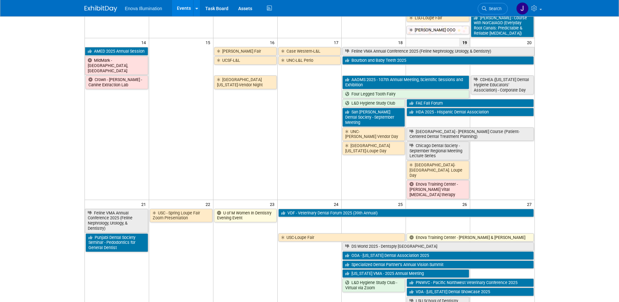
scroll to position [294, 0]
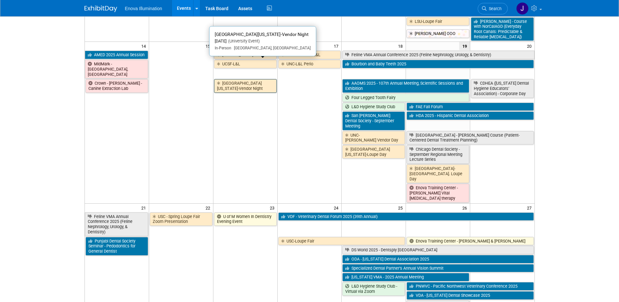
click at [246, 79] on link "[GEOGRAPHIC_DATA][US_STATE]-Vendor Night" at bounding box center [245, 85] width 63 height 13
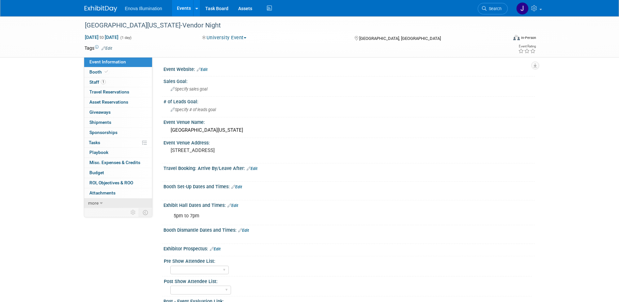
click at [102, 206] on link "more" at bounding box center [118, 203] width 68 height 10
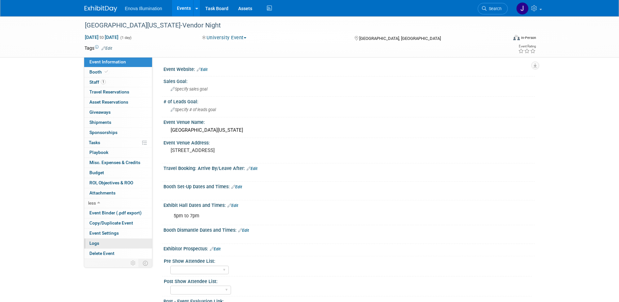
click at [99, 243] on link "Logs" at bounding box center [118, 243] width 68 height 10
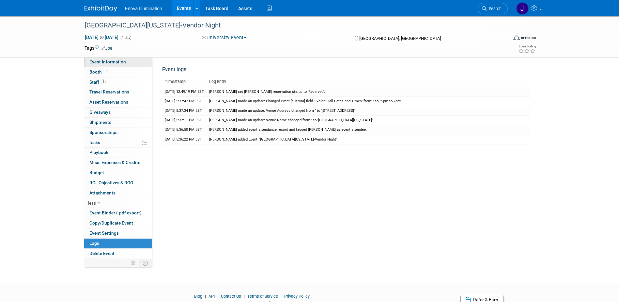
click at [119, 61] on span "Event Information" at bounding box center [107, 61] width 37 height 5
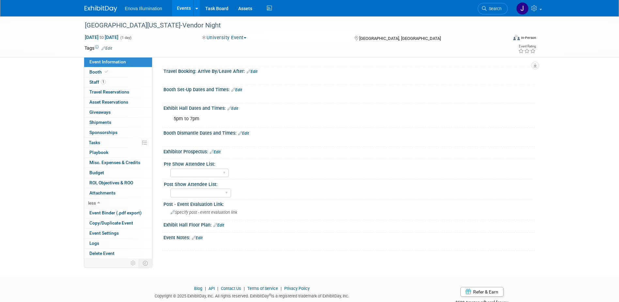
scroll to position [98, 0]
click at [119, 72] on link "Booth" at bounding box center [118, 72] width 68 height 10
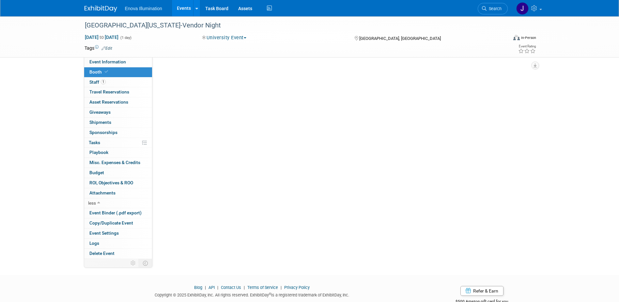
scroll to position [0, 0]
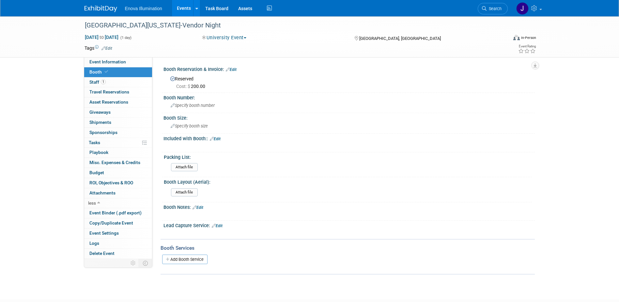
click at [96, 11] on img at bounding box center [101, 9] width 33 height 7
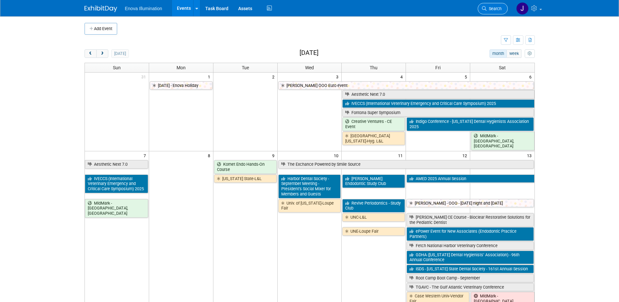
click at [499, 7] on span "Search" at bounding box center [494, 8] width 15 height 5
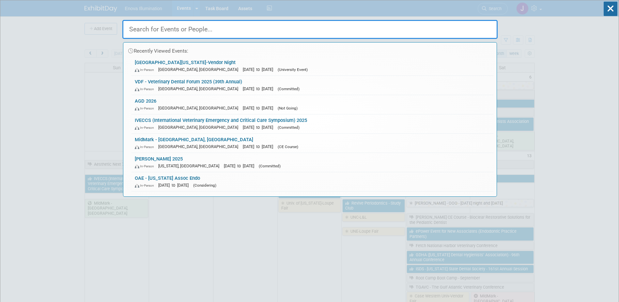
click at [472, 24] on input "text" at bounding box center [309, 29] width 375 height 19
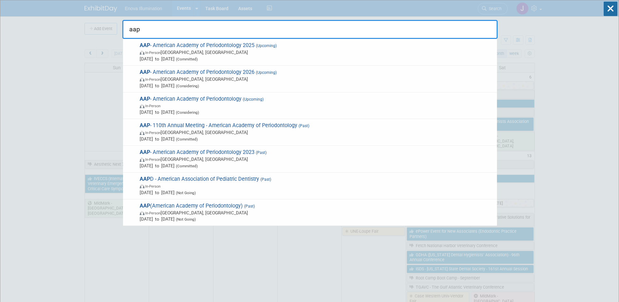
type input "aap"
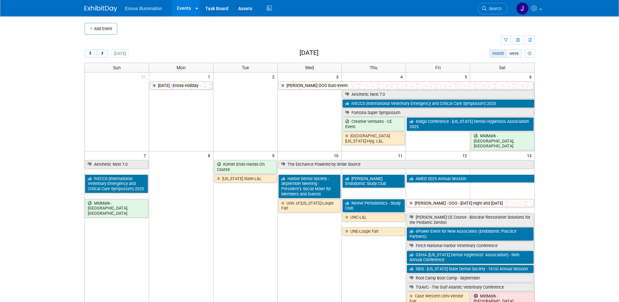
click at [492, 12] on link "Search" at bounding box center [493, 8] width 30 height 11
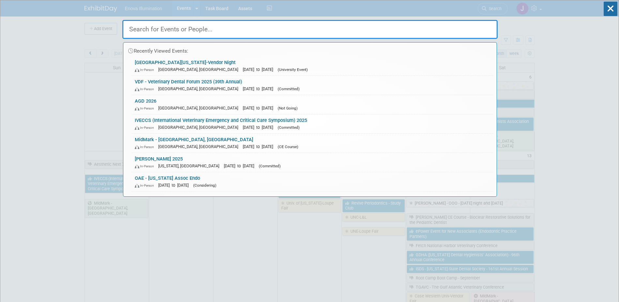
click at [462, 30] on input "text" at bounding box center [309, 29] width 375 height 19
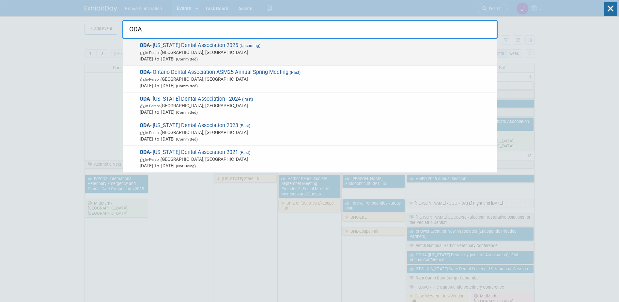
type input "ODA"
click at [174, 54] on span "In-Person [GEOGRAPHIC_DATA], [GEOGRAPHIC_DATA]" at bounding box center [317, 52] width 354 height 7
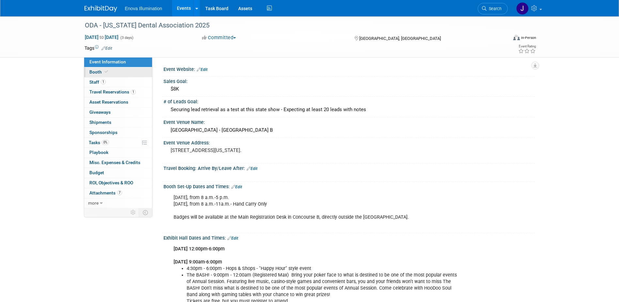
click at [110, 73] on link "Booth" at bounding box center [118, 72] width 68 height 10
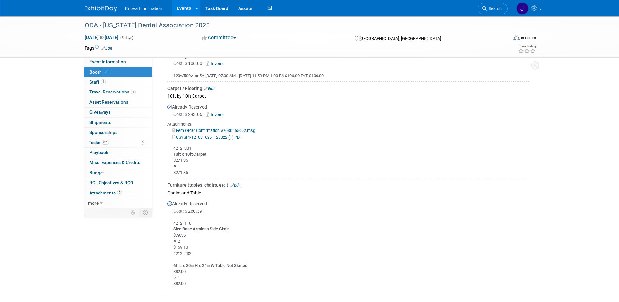
scroll to position [364, 0]
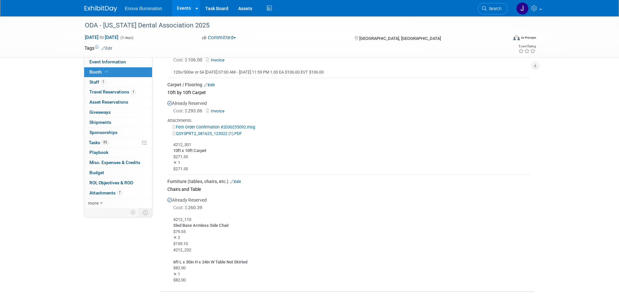
drag, startPoint x: 496, startPoint y: 8, endPoint x: 492, endPoint y: 13, distance: 6.5
click at [496, 8] on span "Search" at bounding box center [494, 8] width 15 height 5
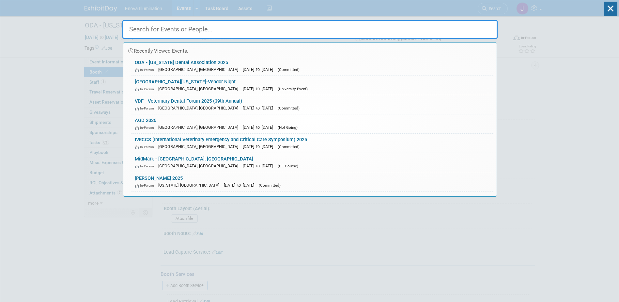
click at [472, 32] on input "text" at bounding box center [309, 29] width 375 height 19
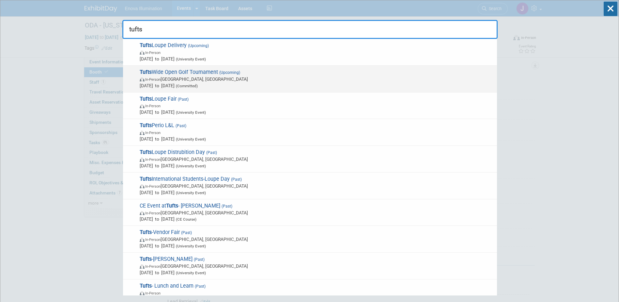
type input "tufts"
click at [164, 71] on span "Tufts Wide Open Golf Tournament (Upcoming) In-Person Belmont, MA Sep 29, 2025 t…" at bounding box center [316, 79] width 356 height 20
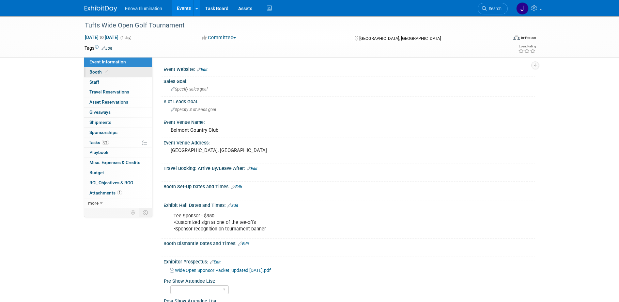
click at [124, 72] on link "Booth" at bounding box center [118, 72] width 68 height 10
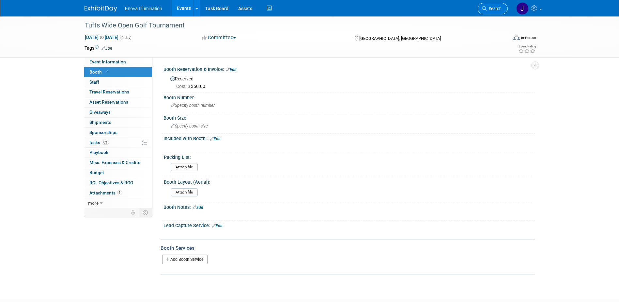
click at [500, 6] on link "Search" at bounding box center [493, 8] width 30 height 11
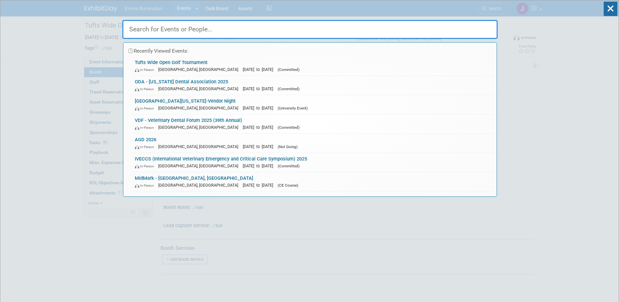
click at [453, 27] on input "text" at bounding box center [309, 29] width 375 height 19
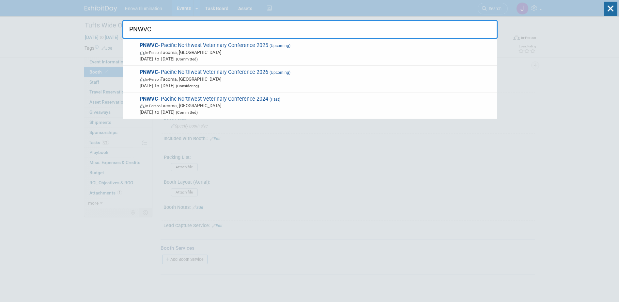
type input "PNWVC"
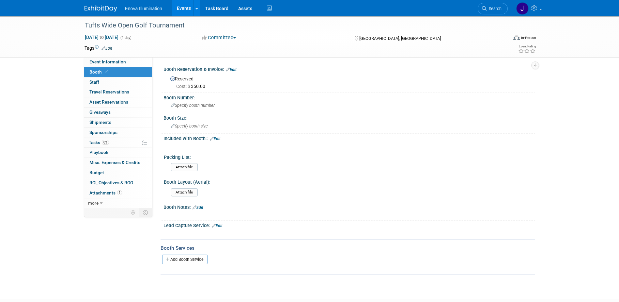
click at [95, 8] on img at bounding box center [101, 9] width 33 height 7
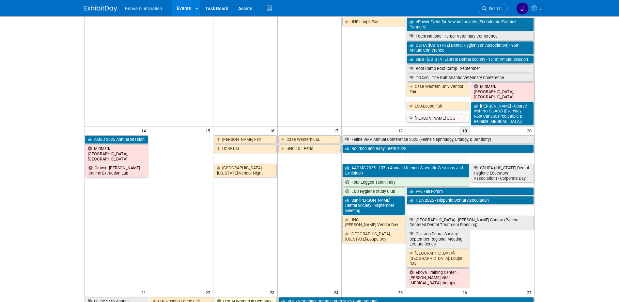
scroll to position [229, 0]
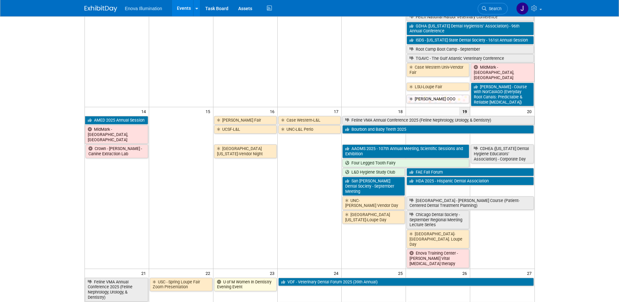
drag, startPoint x: 501, startPoint y: 9, endPoint x: 468, endPoint y: 14, distance: 33.7
click at [501, 9] on span "Search" at bounding box center [494, 8] width 15 height 5
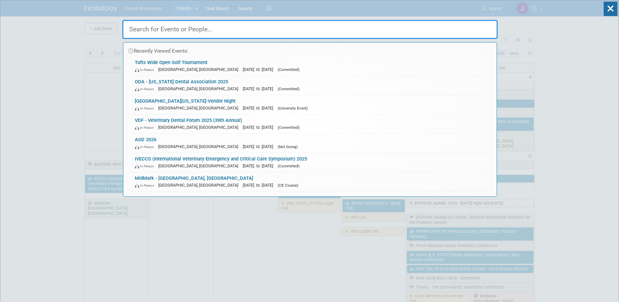
click at [390, 29] on input "text" at bounding box center [309, 29] width 375 height 19
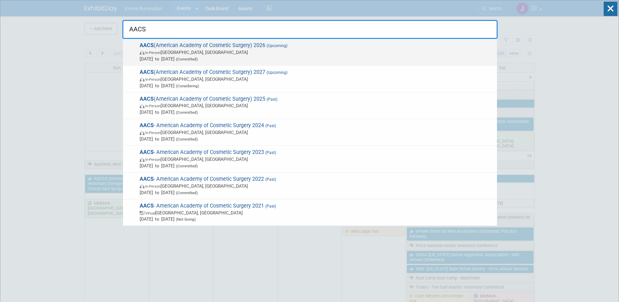
type input "AACS"
click at [165, 50] on span "In-Person [GEOGRAPHIC_DATA], [GEOGRAPHIC_DATA]" at bounding box center [317, 52] width 354 height 7
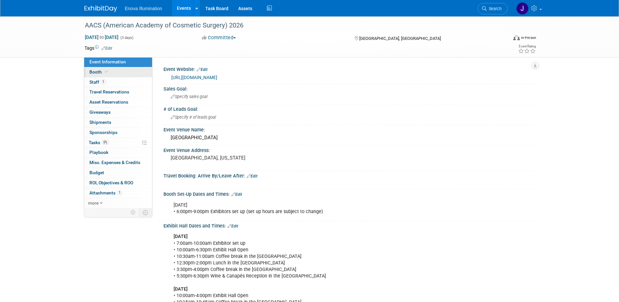
click at [140, 75] on link "Booth" at bounding box center [118, 72] width 68 height 10
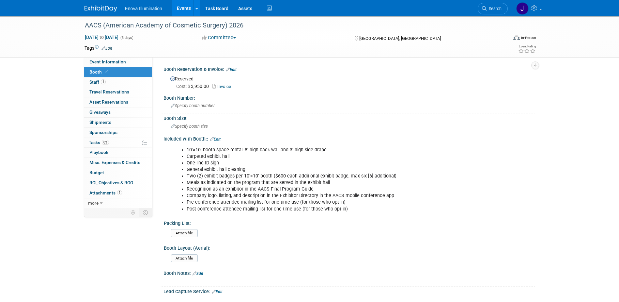
click at [222, 85] on link "Invoice" at bounding box center [224, 86] width 22 height 5
click at [488, 9] on span "Search" at bounding box center [494, 8] width 15 height 5
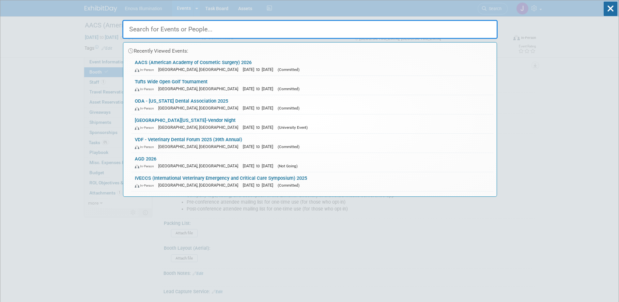
click at [475, 23] on input "text" at bounding box center [309, 29] width 375 height 19
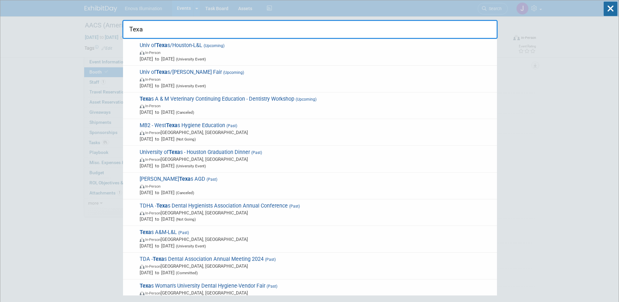
type input "Texa"
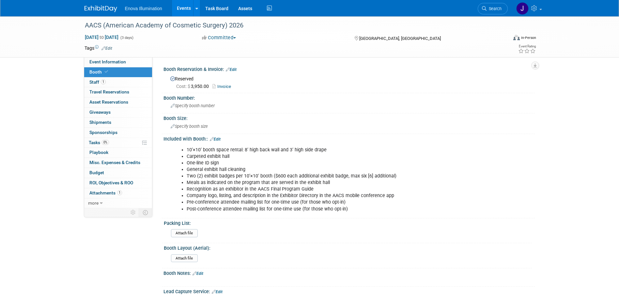
click at [96, 12] on img at bounding box center [101, 9] width 33 height 7
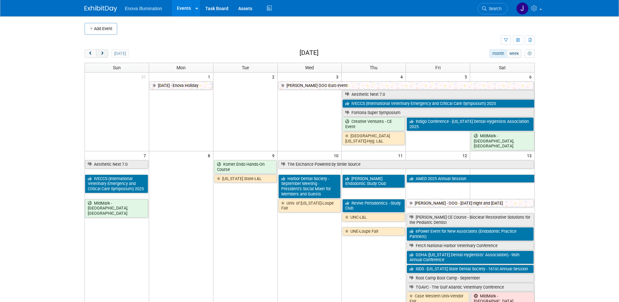
click at [105, 54] on button "next" at bounding box center [102, 53] width 12 height 8
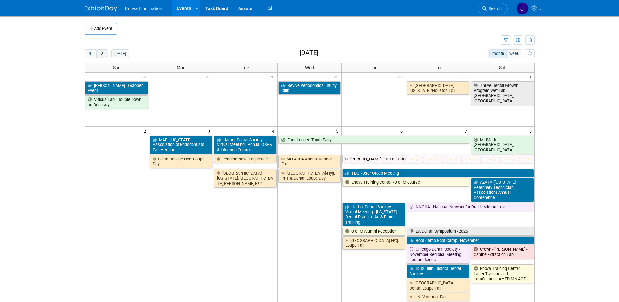
click at [105, 54] on button "next" at bounding box center [102, 53] width 12 height 8
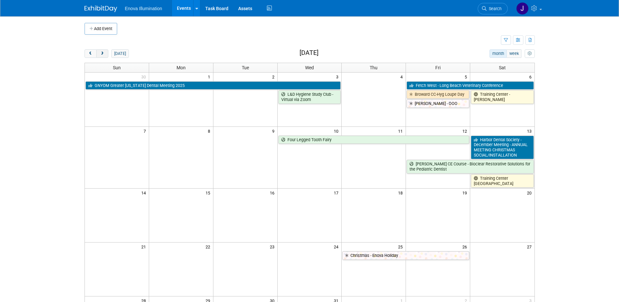
click at [105, 54] on button "next" at bounding box center [102, 53] width 12 height 8
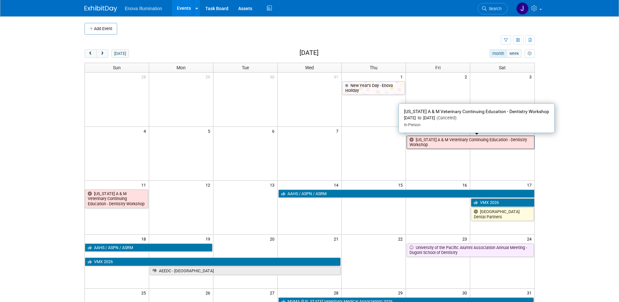
click at [433, 139] on link "Texas A & M Veterinary Continuing Education - Dentistry Workshop" at bounding box center [471, 141] width 128 height 13
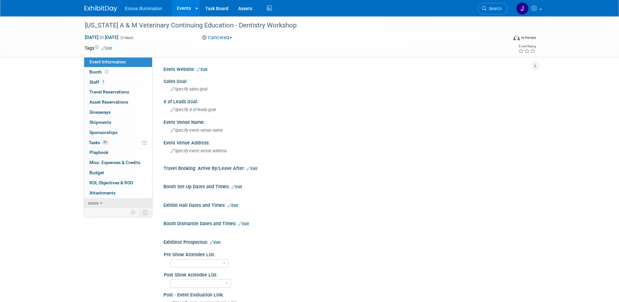
click at [93, 204] on span "more" at bounding box center [93, 202] width 10 height 5
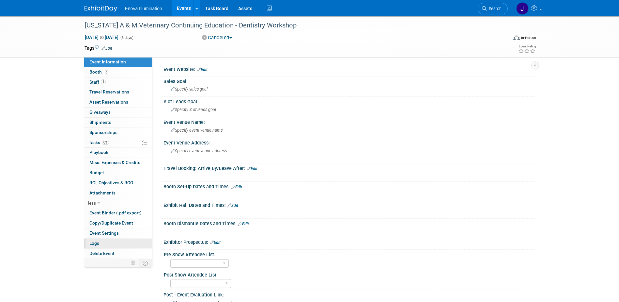
click at [104, 242] on link "Logs" at bounding box center [118, 243] width 68 height 10
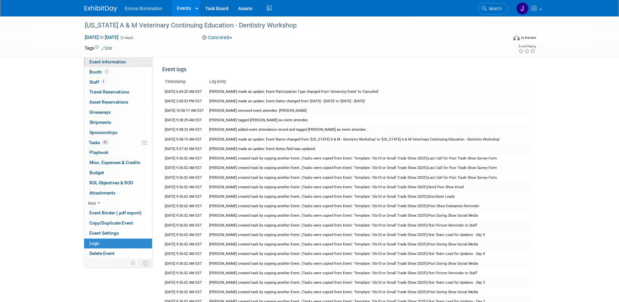
click at [136, 62] on link "Event Information" at bounding box center [118, 62] width 68 height 10
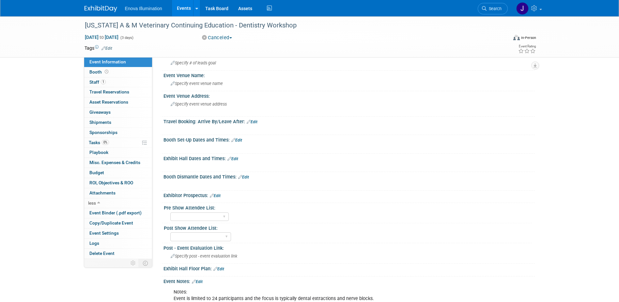
scroll to position [130, 0]
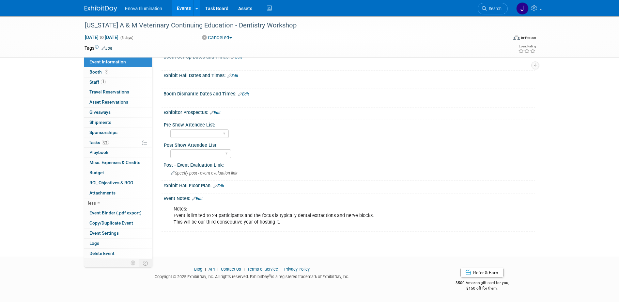
click at [203, 197] on link "Edit" at bounding box center [197, 198] width 11 height 5
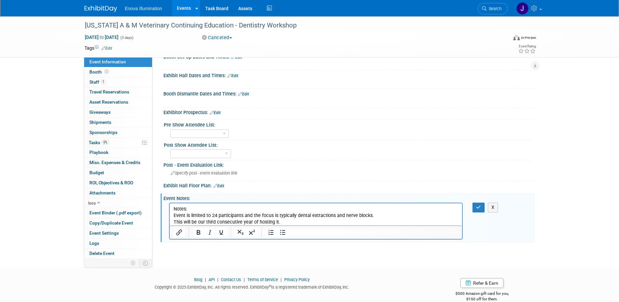
scroll to position [0, 0]
click at [312, 221] on p "Notes: Event is limited to 24 participants and the focus is typically dental ex…" at bounding box center [315, 216] width 285 height 20
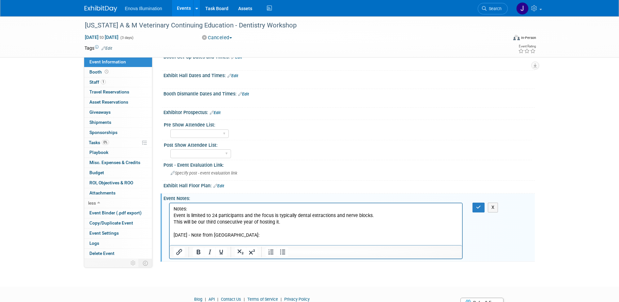
click at [186, 242] on p "Rich Text Area. Press ALT-0 for help." at bounding box center [315, 241] width 285 height 7
drag, startPoint x: 186, startPoint y: 241, endPoint x: 336, endPoint y: 227, distance: 150.5
click at [336, 227] on p "Rich Text Area. Press ALT-0 for help." at bounding box center [315, 228] width 285 height 7
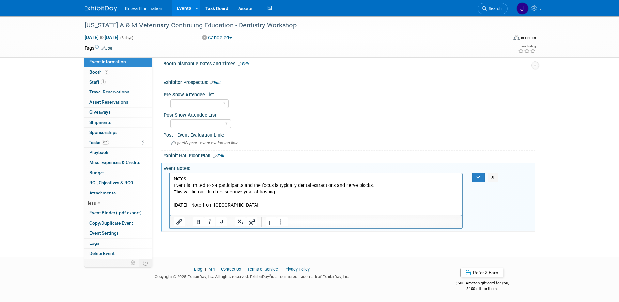
scroll to position [160, 0]
click at [224, 211] on p "Rich Text Area. Press ALT-0 for help." at bounding box center [315, 211] width 285 height 7
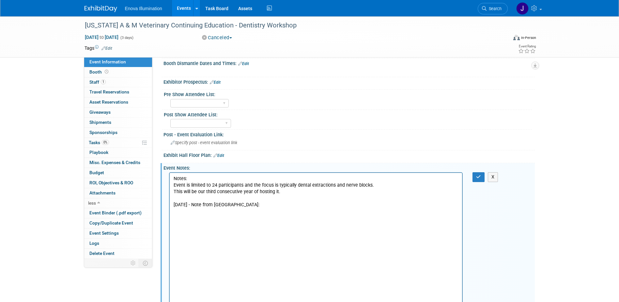
scroll to position [191, 0]
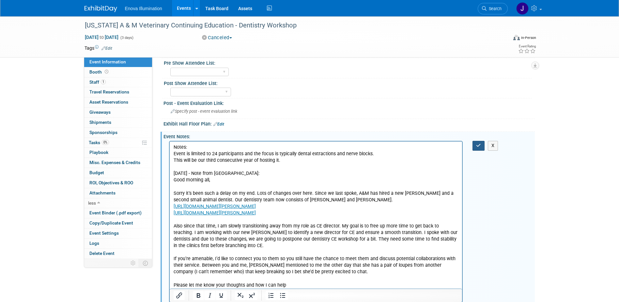
click at [481, 149] on button "button" at bounding box center [479, 145] width 12 height 9
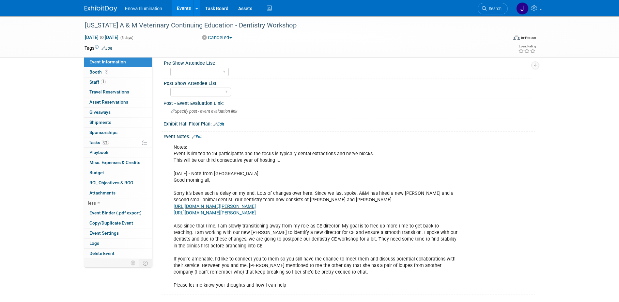
click at [494, 7] on span "Search" at bounding box center [494, 8] width 15 height 5
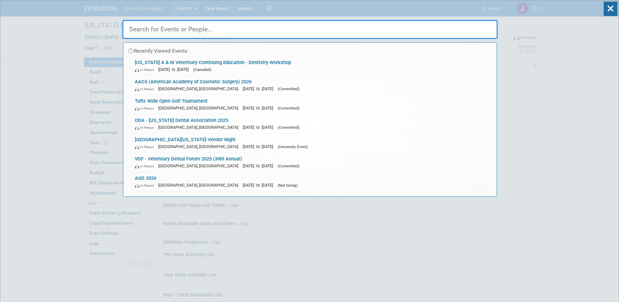
click at [437, 34] on input "text" at bounding box center [309, 29] width 375 height 19
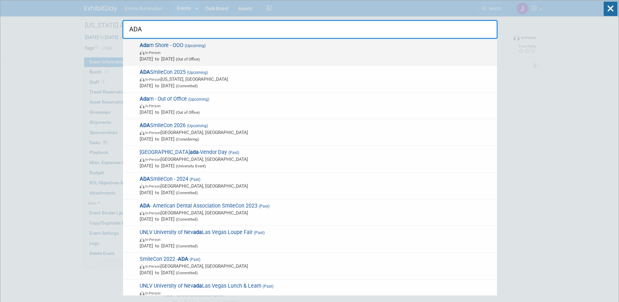
type input "ADA"
click at [160, 65] on div "Ada m Shore - OOO (Upcoming) In-Person Oct 9, 2025 to Oct 12, 2025 (Out of Offi…" at bounding box center [310, 52] width 374 height 27
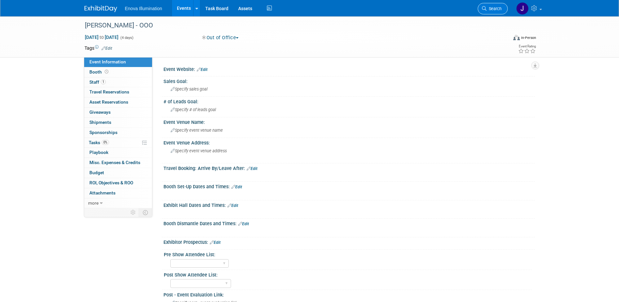
click at [494, 7] on span "Search" at bounding box center [494, 8] width 15 height 5
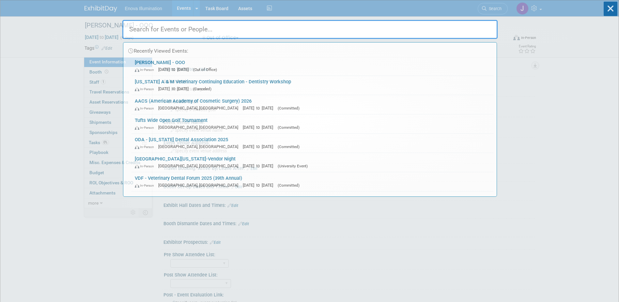
click at [414, 31] on input "text" at bounding box center [309, 29] width 375 height 19
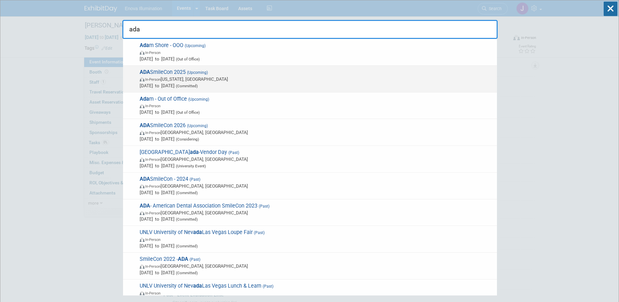
type input "ada"
click at [166, 70] on span "[PERSON_NAME] 2025 (Upcoming) In-Person [US_STATE], [GEOGRAPHIC_DATA] [DATE] to…" at bounding box center [316, 79] width 356 height 20
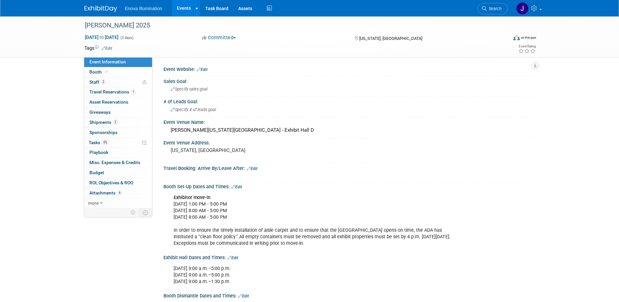
click at [240, 187] on link "Edit" at bounding box center [236, 186] width 11 height 5
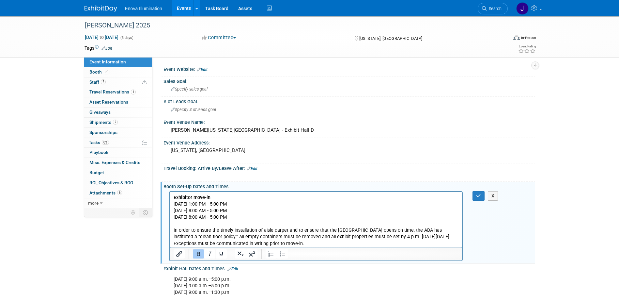
click at [273, 210] on p "Exhibitor move-in [DATE] 1:00 PM - 5:00 PM [DATE] 8:00 AM - 5:00 PM [DATE] 8:00…" at bounding box center [315, 220] width 285 height 53
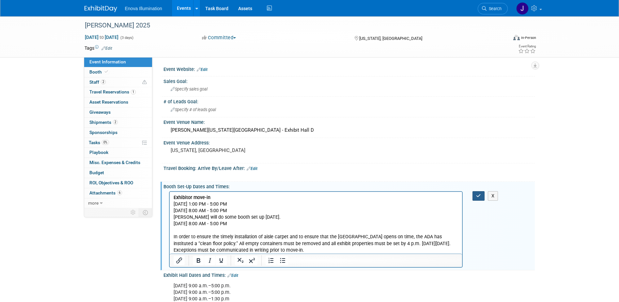
click at [482, 196] on button "button" at bounding box center [479, 195] width 12 height 9
